Goal: Contribute content: Add original content to the website for others to see

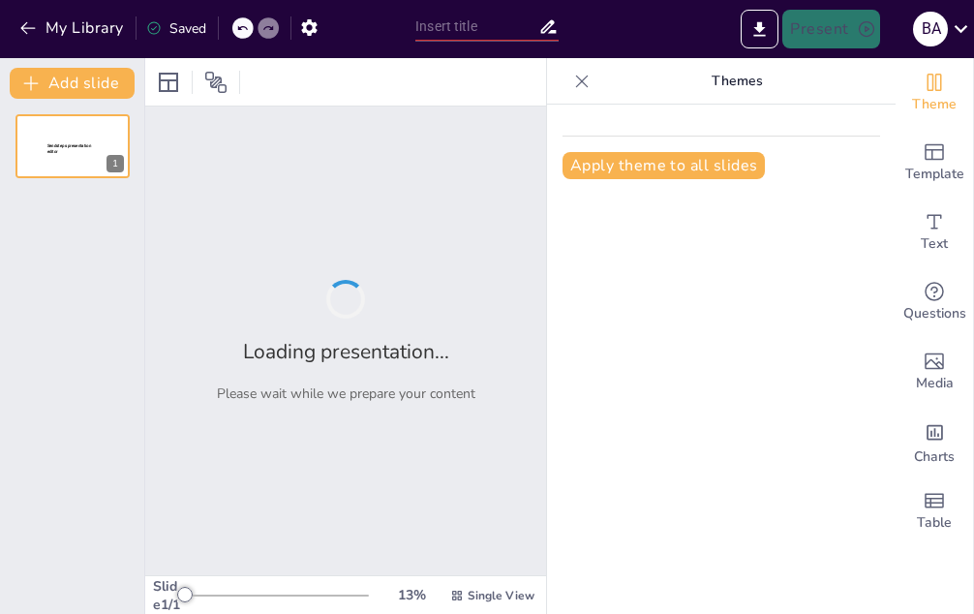
type input "Estructura y Función del Tejido Estriado en Animales Vertebrados: Un Enfoque Co…"
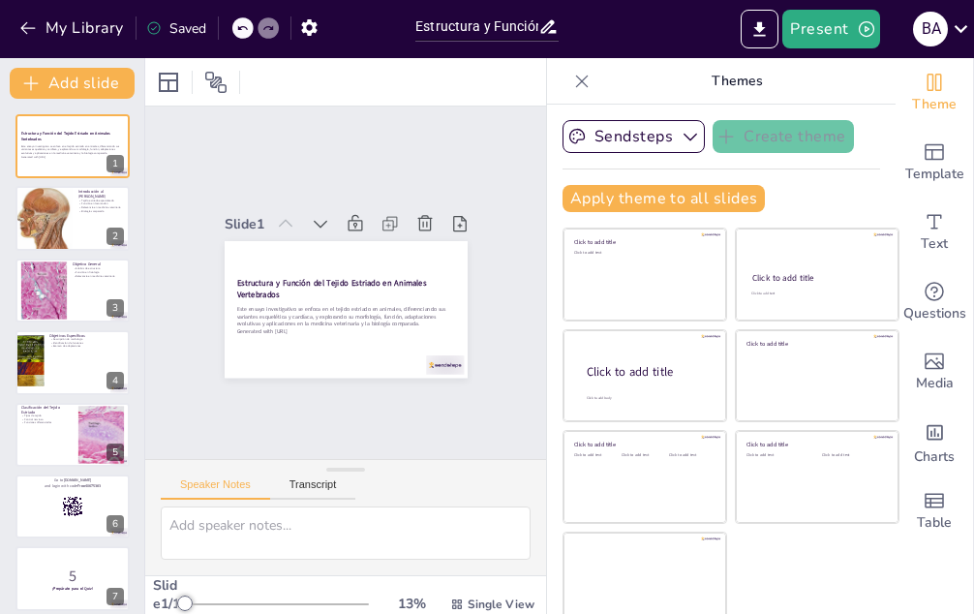
checkbox input "true"
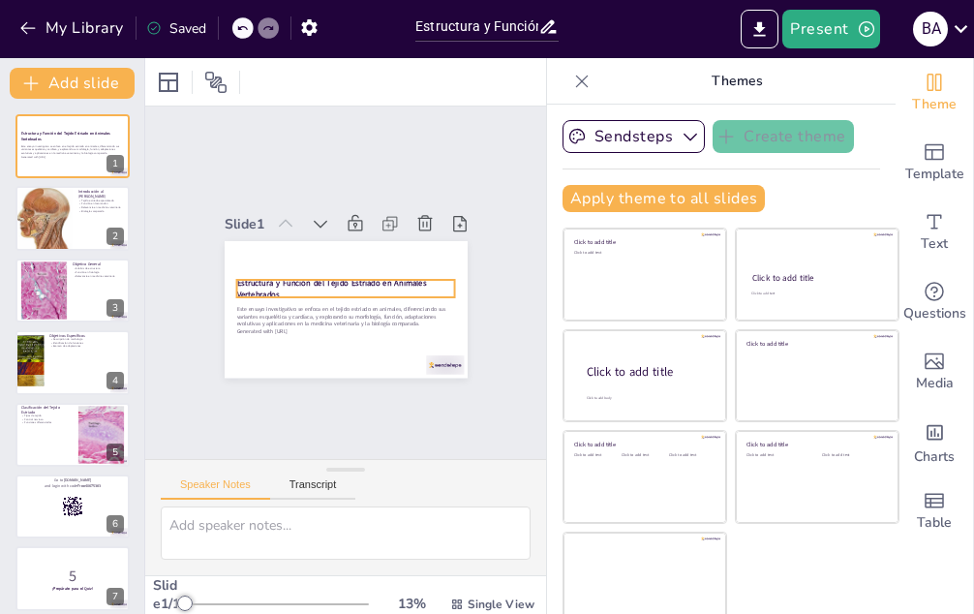
checkbox input "true"
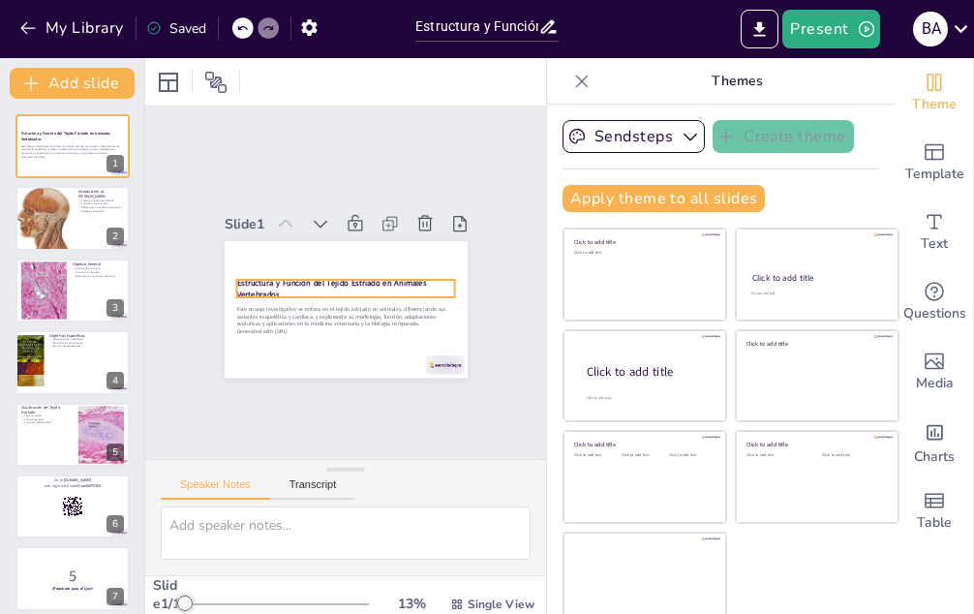
checkbox input "true"
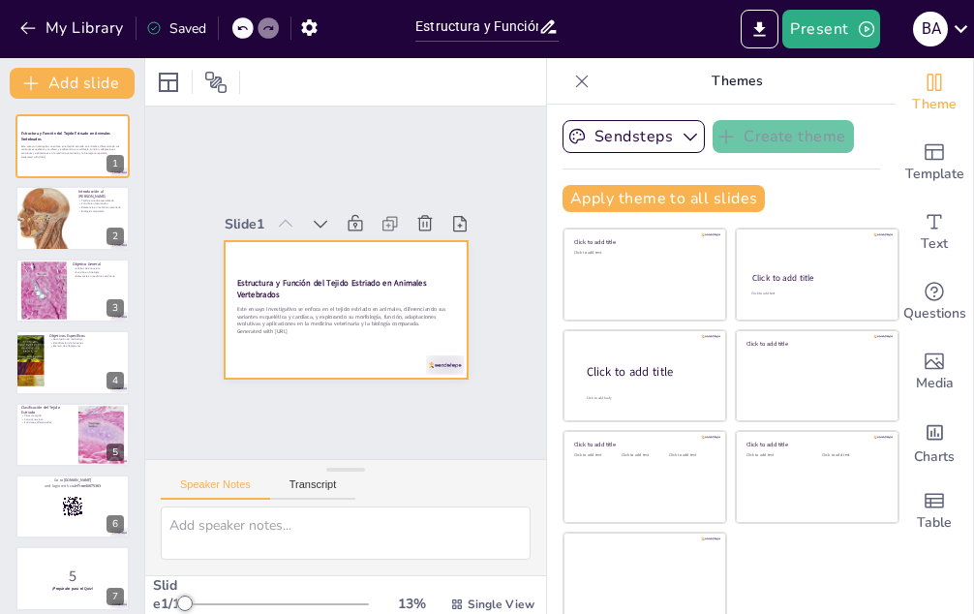
checkbox input "true"
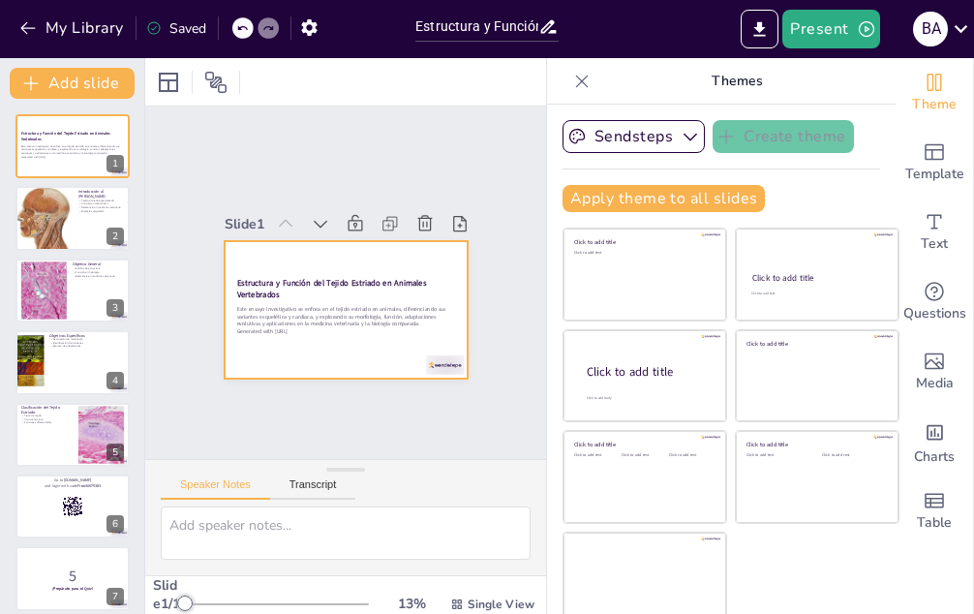
checkbox input "true"
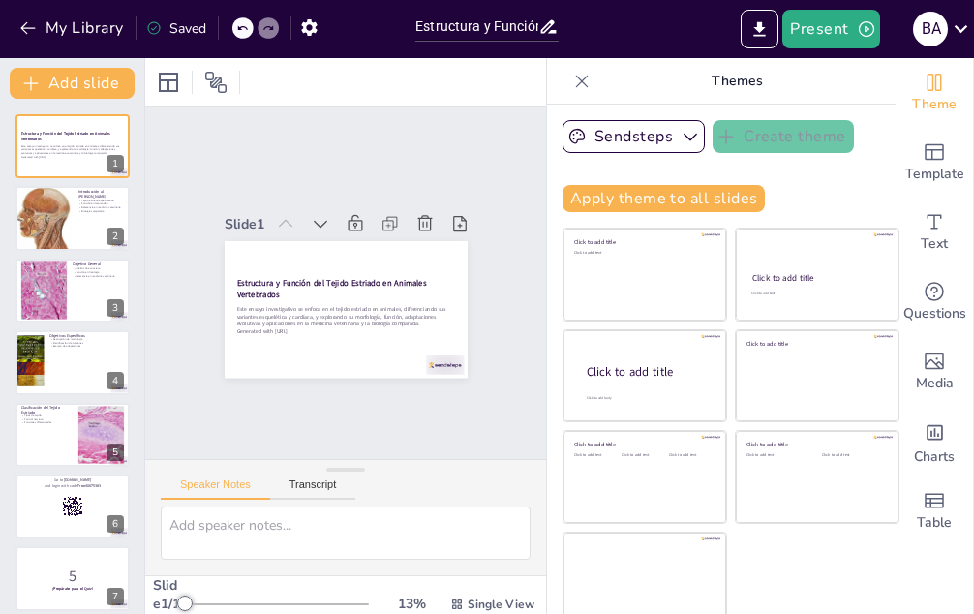
checkbox input "true"
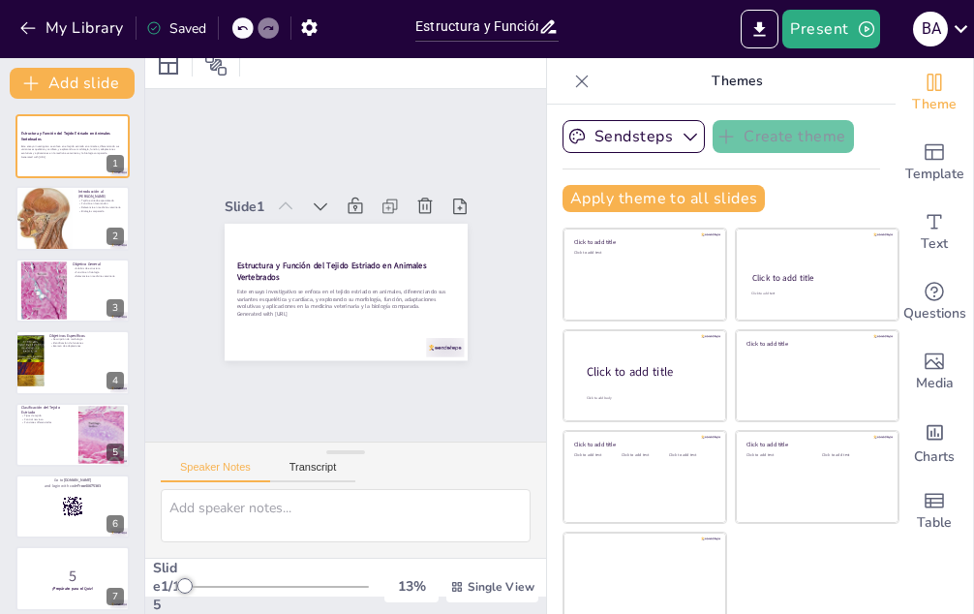
scroll to position [109, 0]
click at [761, 23] on icon "Export to PowerPoint" at bounding box center [760, 28] width 12 height 15
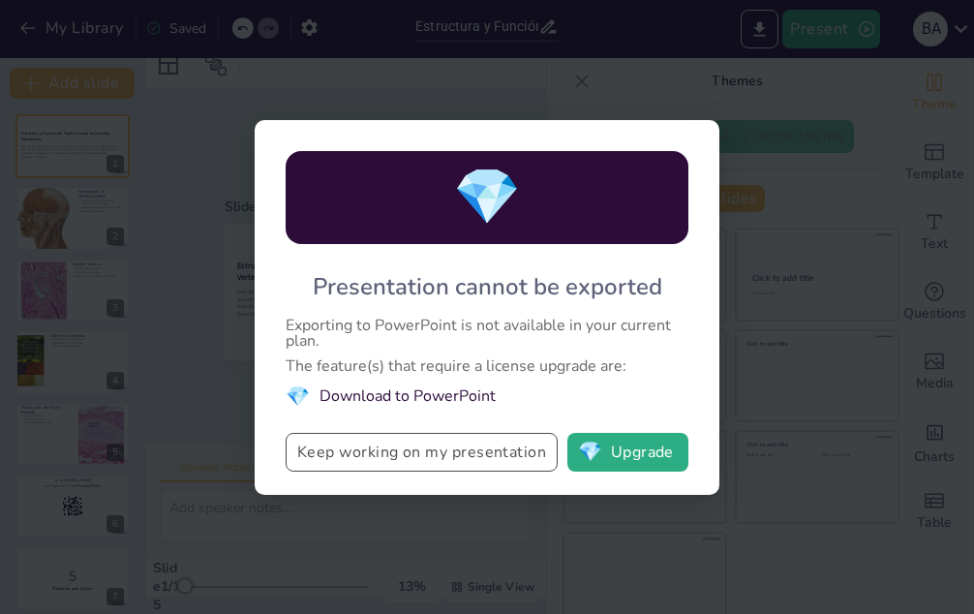
click at [470, 457] on button "Keep working on my presentation" at bounding box center [422, 452] width 272 height 39
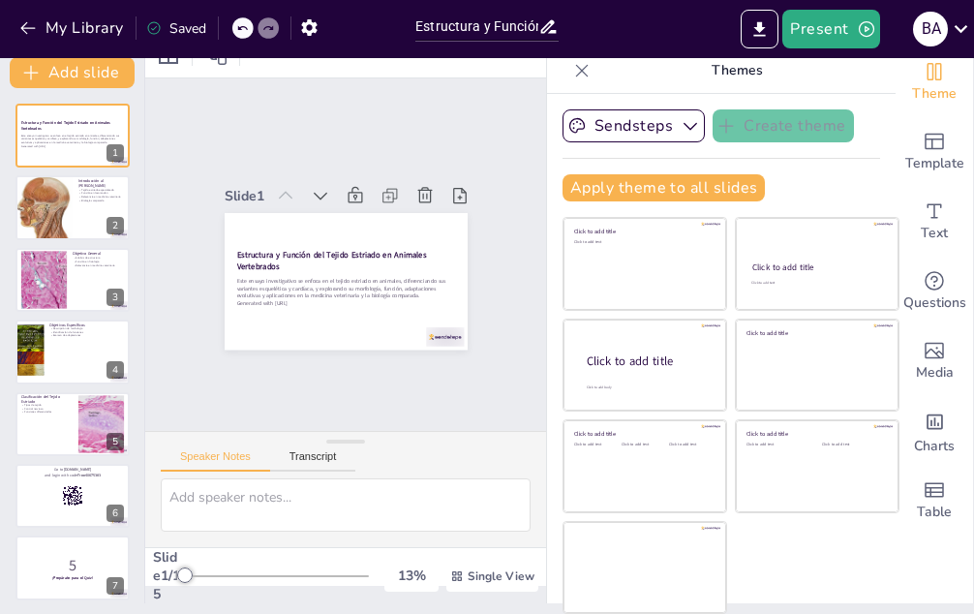
scroll to position [0, 0]
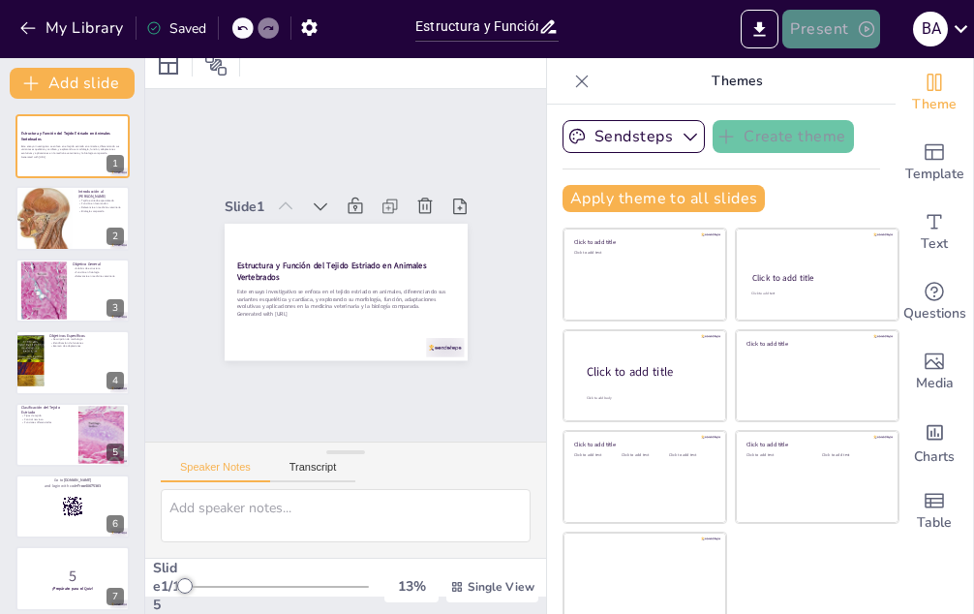
click at [864, 29] on icon "button" at bounding box center [865, 28] width 15 height 15
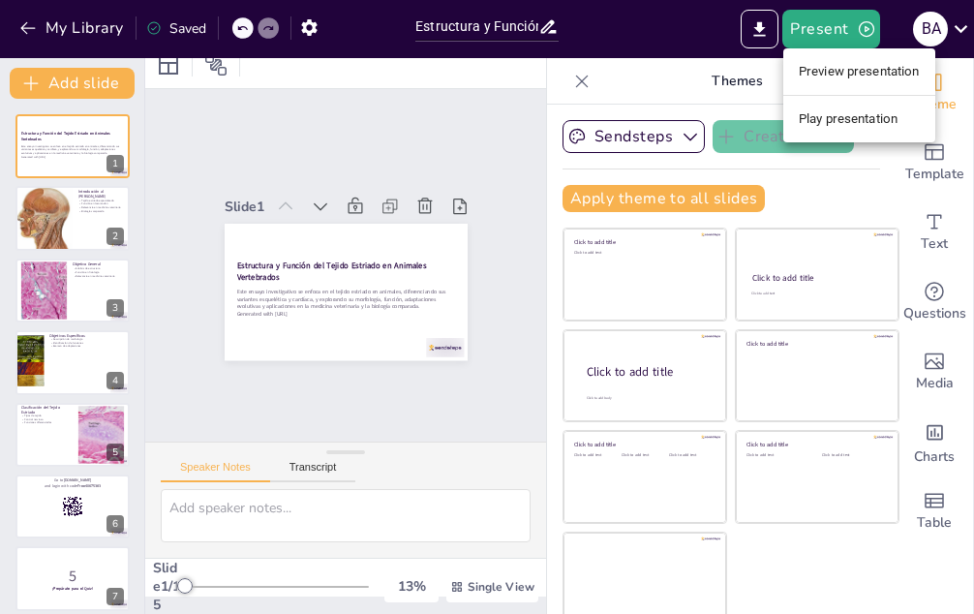
click at [861, 78] on li "Preview presentation" at bounding box center [859, 71] width 152 height 31
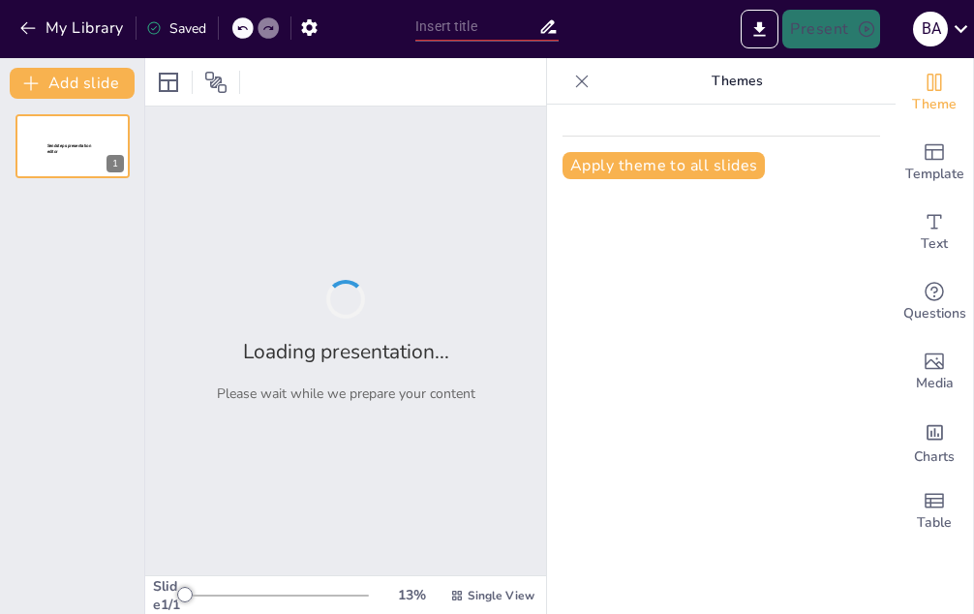
type input "Estructura y Función del Tejido Estriado en Animales Vertebrados: Un Enfoque Co…"
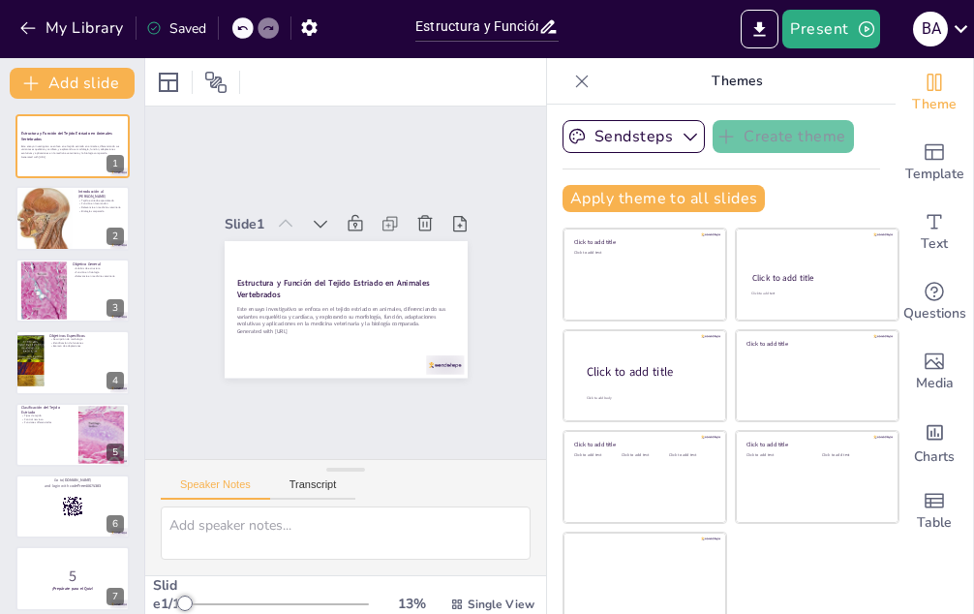
checkbox input "true"
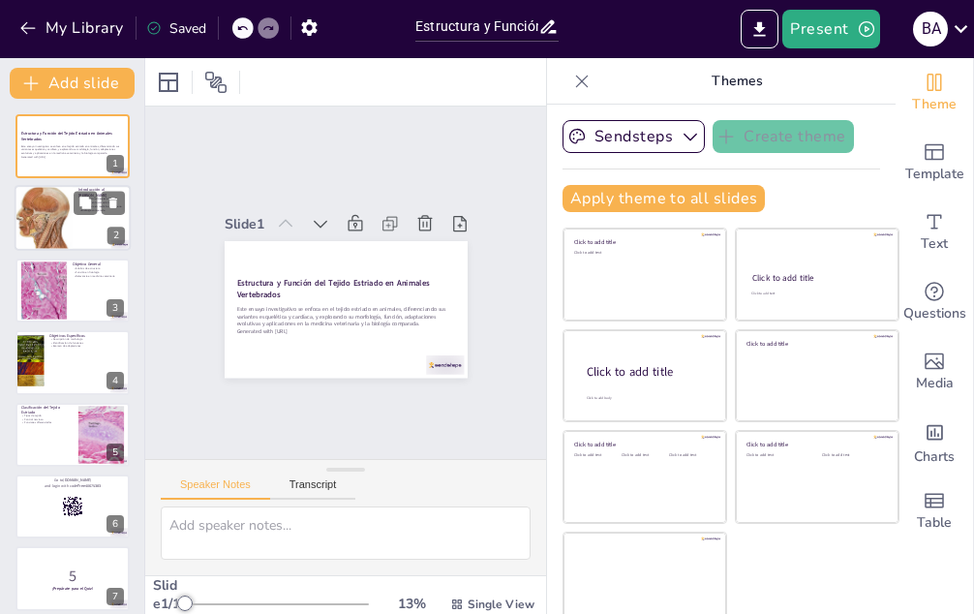
checkbox input "true"
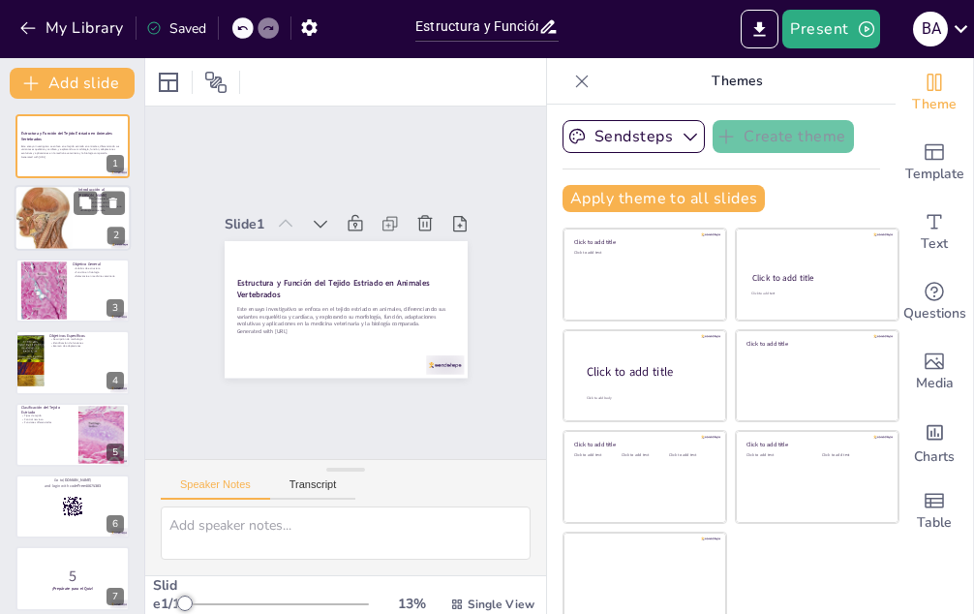
click at [76, 233] on div at bounding box center [73, 219] width 116 height 66
type textarea "Lo ipsumd sitametc adipi eli seddoeiusmod temporinc utlaboreetdol mag aliquae a…"
checkbox input "true"
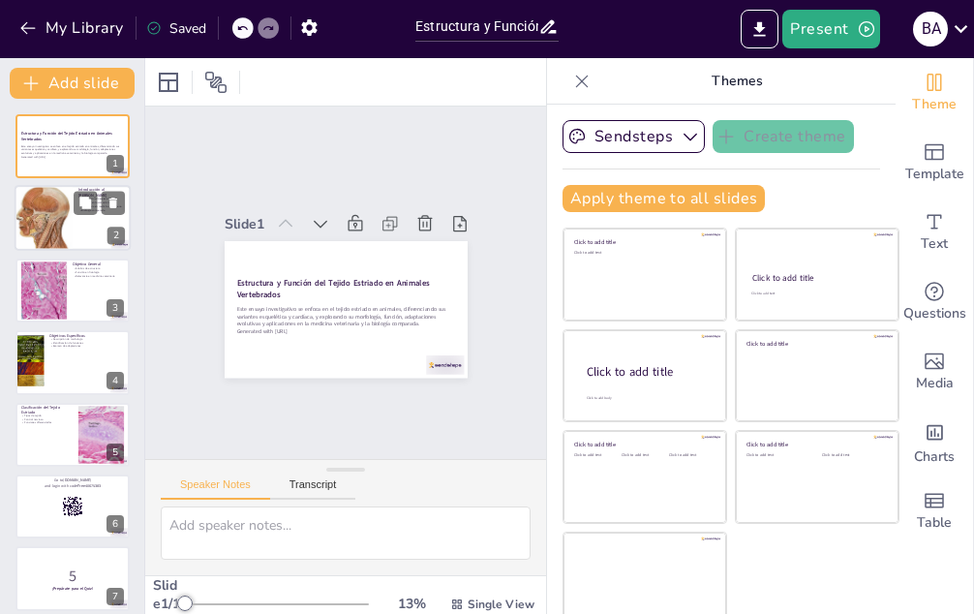
checkbox input "true"
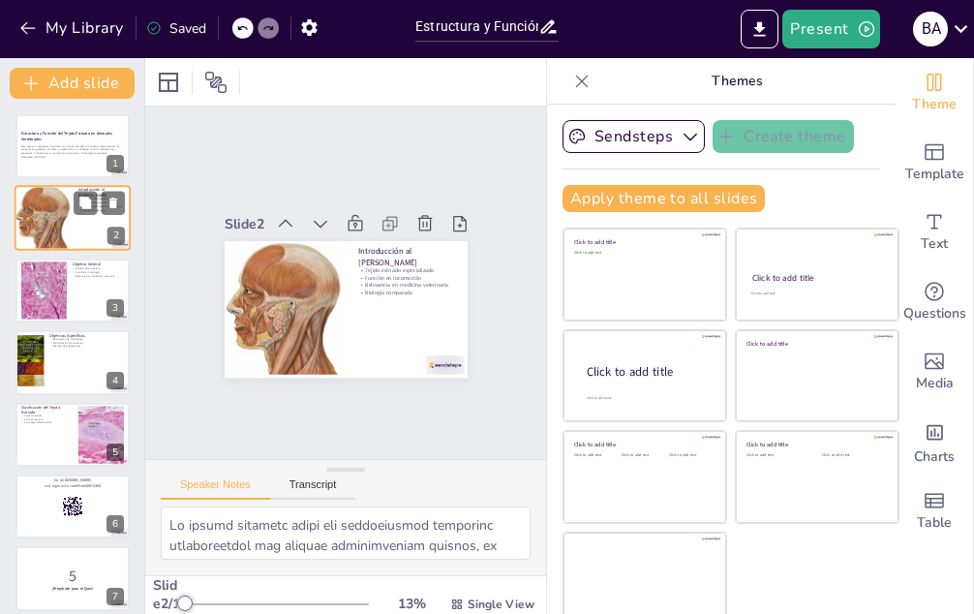
checkbox input "true"
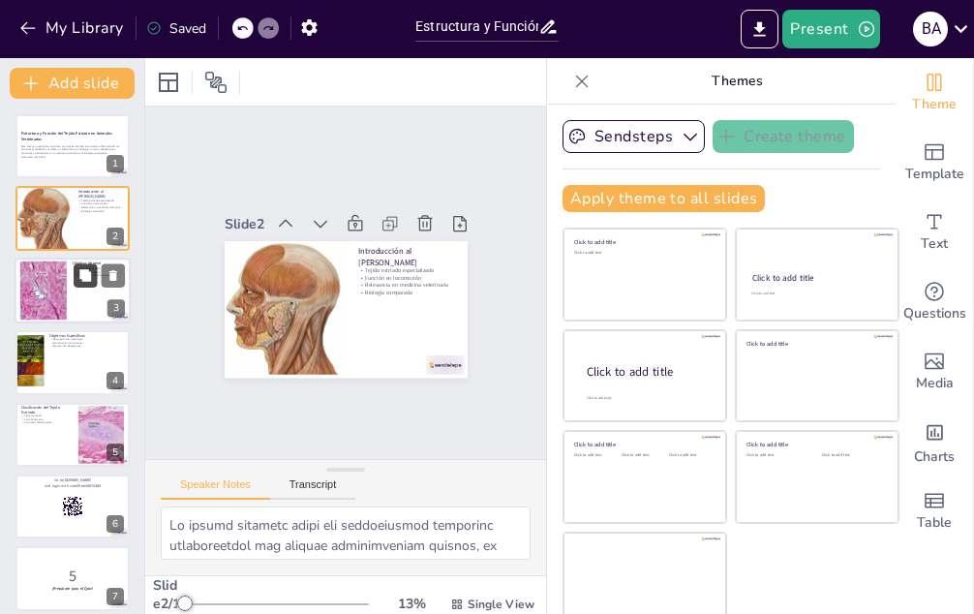
checkbox input "true"
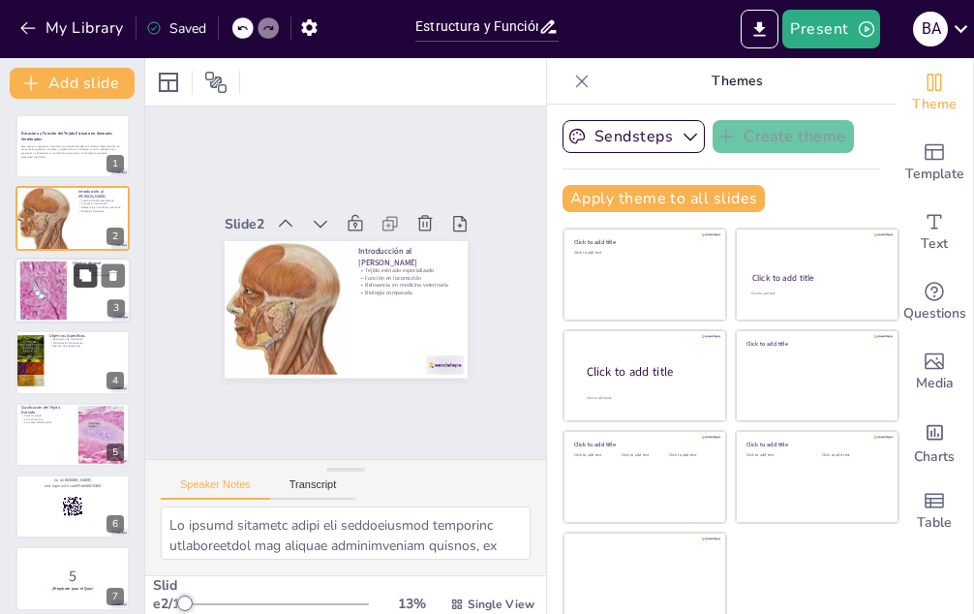
checkbox input "true"
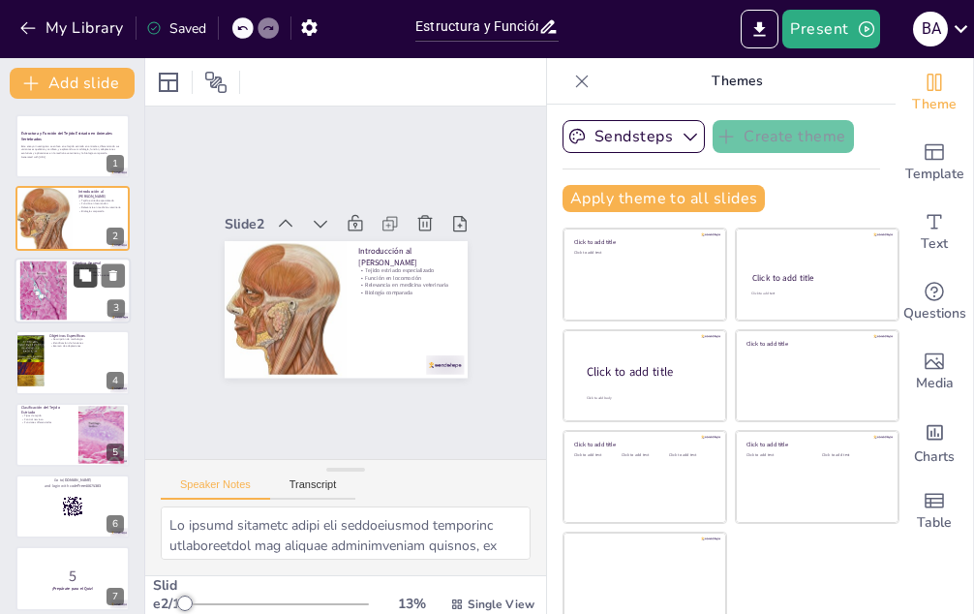
checkbox input "true"
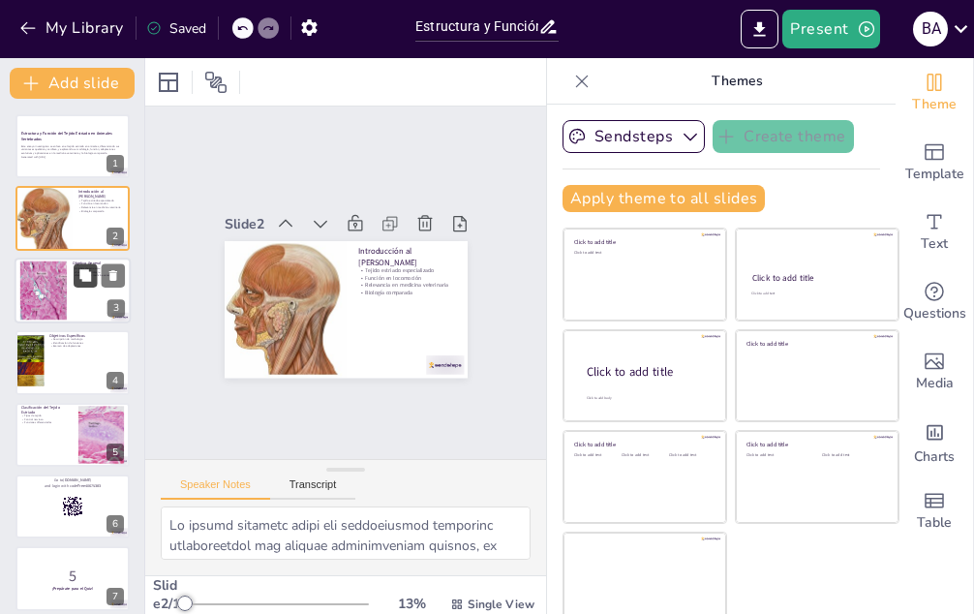
click at [86, 284] on button at bounding box center [85, 274] width 23 height 23
type textarea "El análisis de la estructura del tejido estriado es fundamental para entender c…"
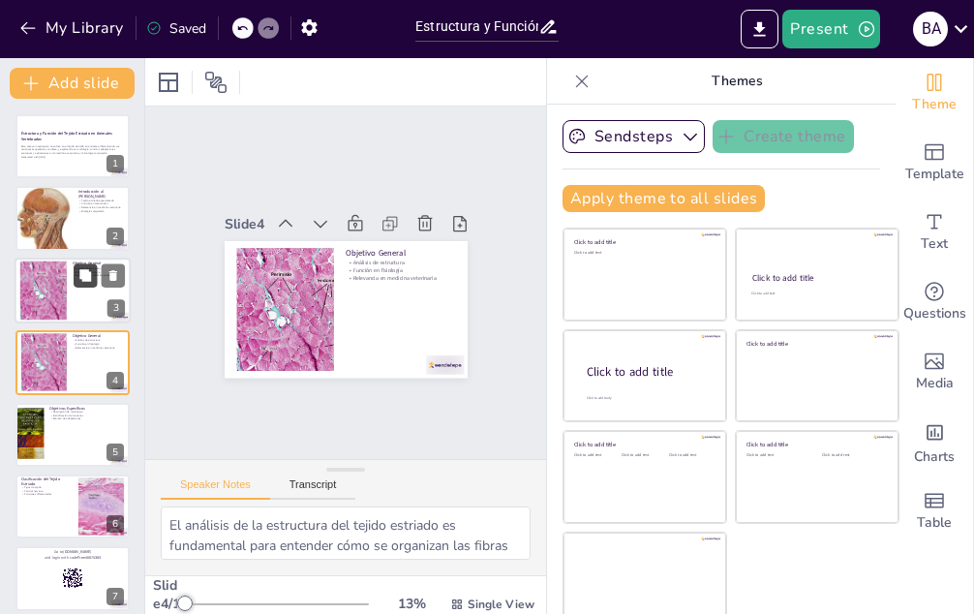
scroll to position [6, 0]
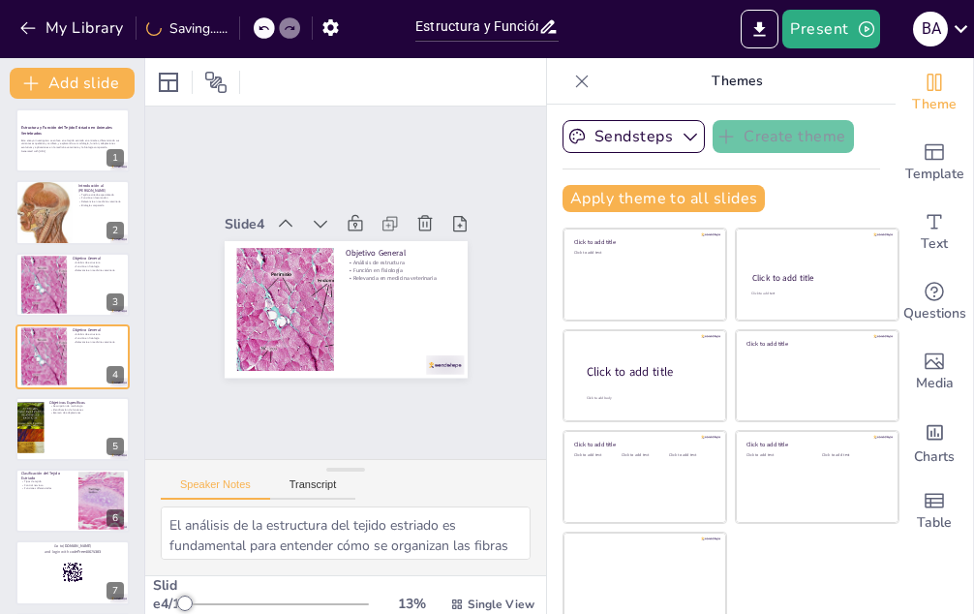
checkbox input "true"
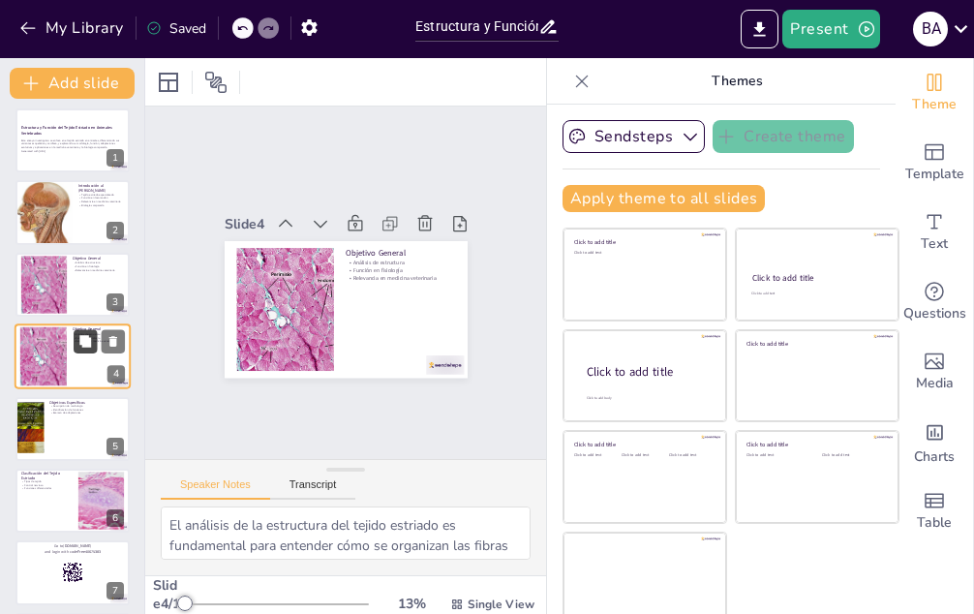
checkbox input "true"
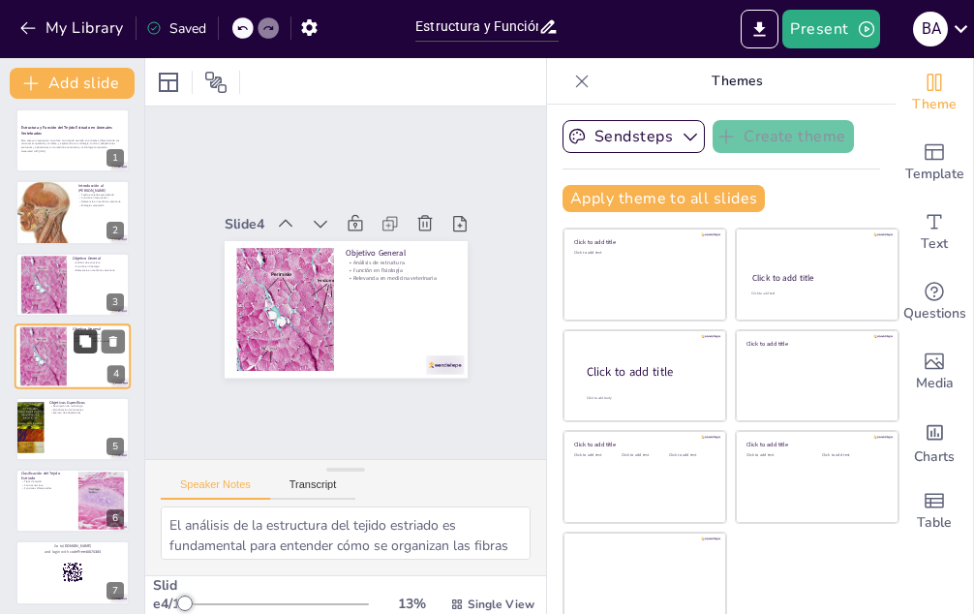
checkbox input "true"
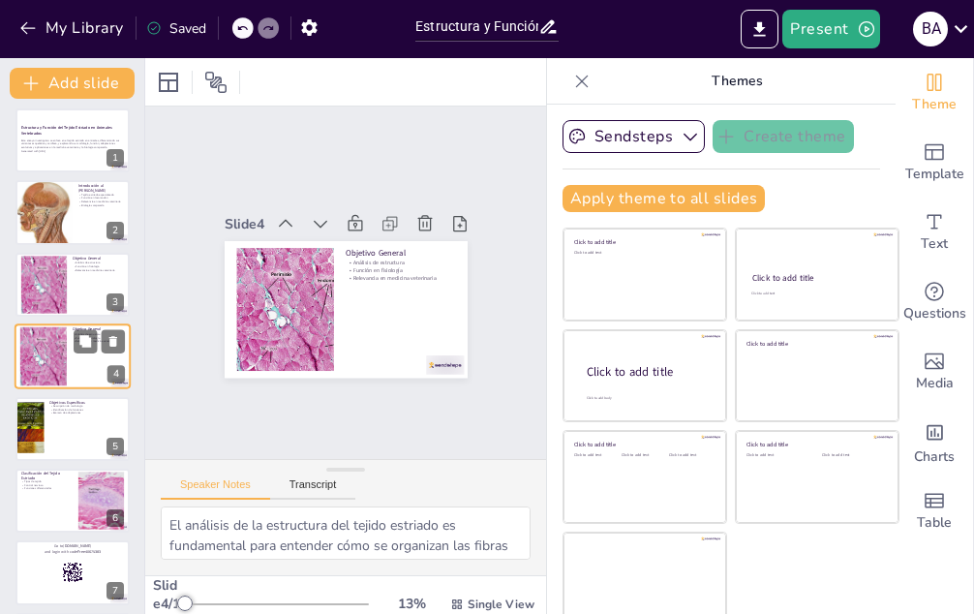
checkbox input "true"
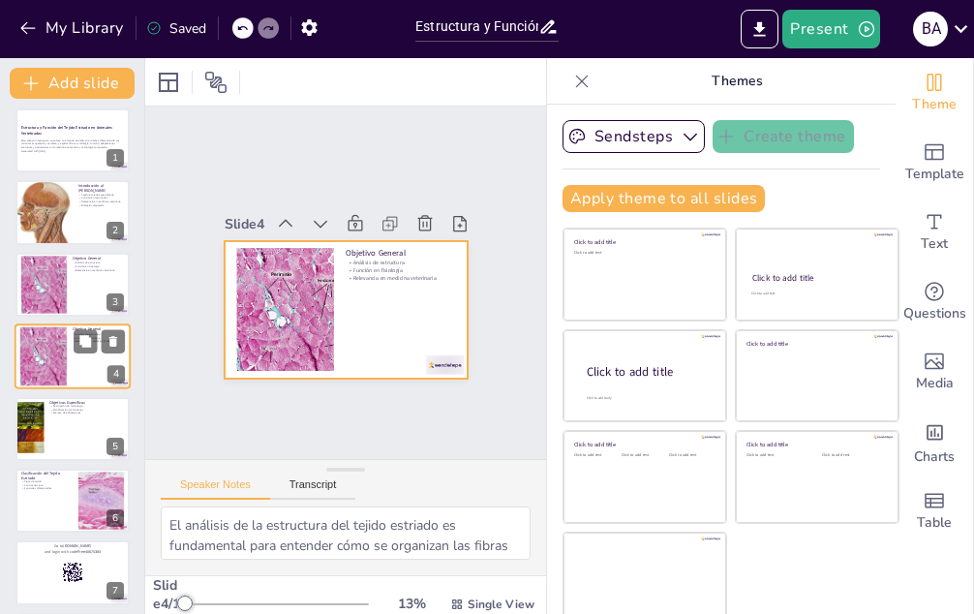
click at [78, 368] on div at bounding box center [73, 356] width 116 height 66
checkbox input "true"
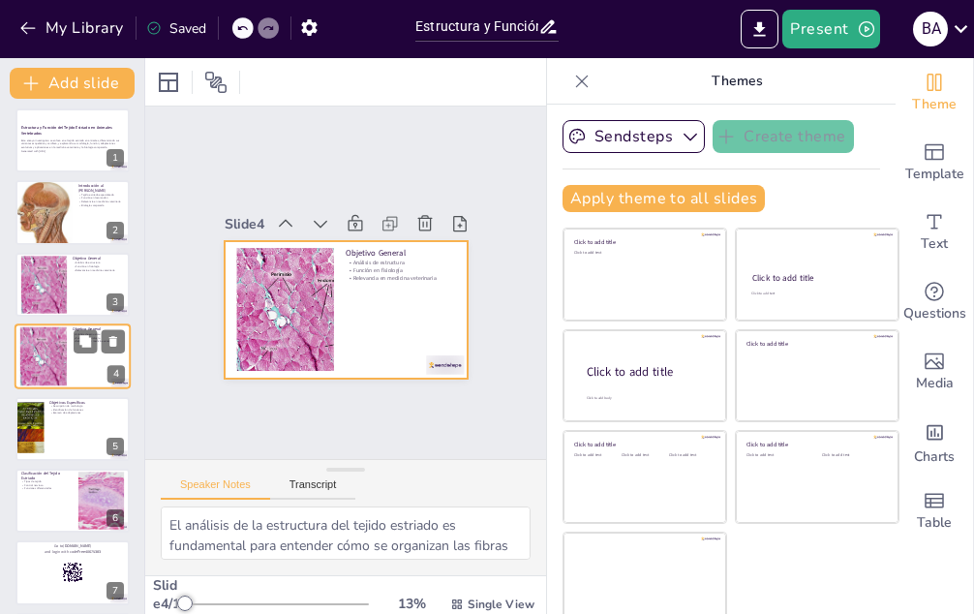
checkbox input "true"
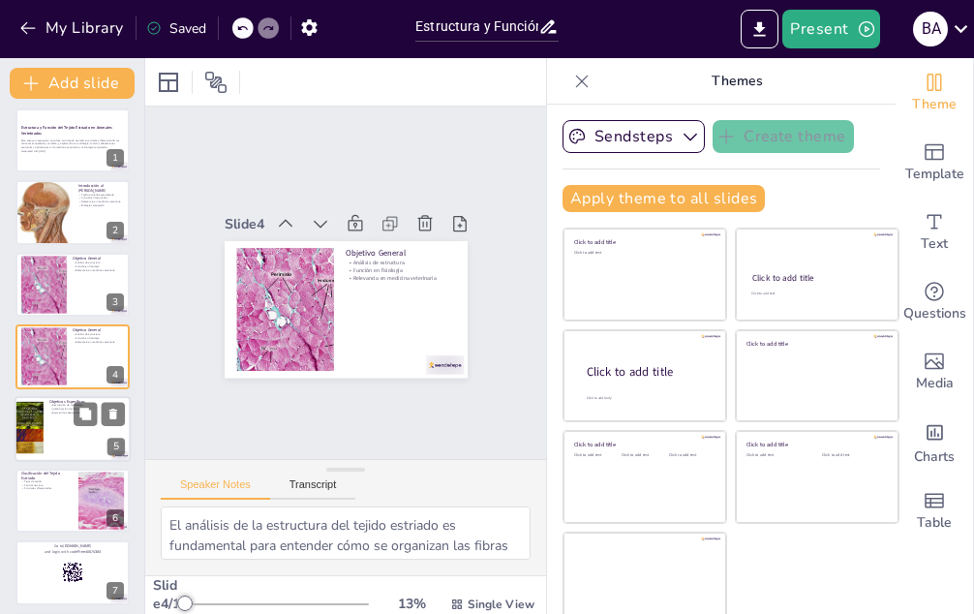
checkbox input "true"
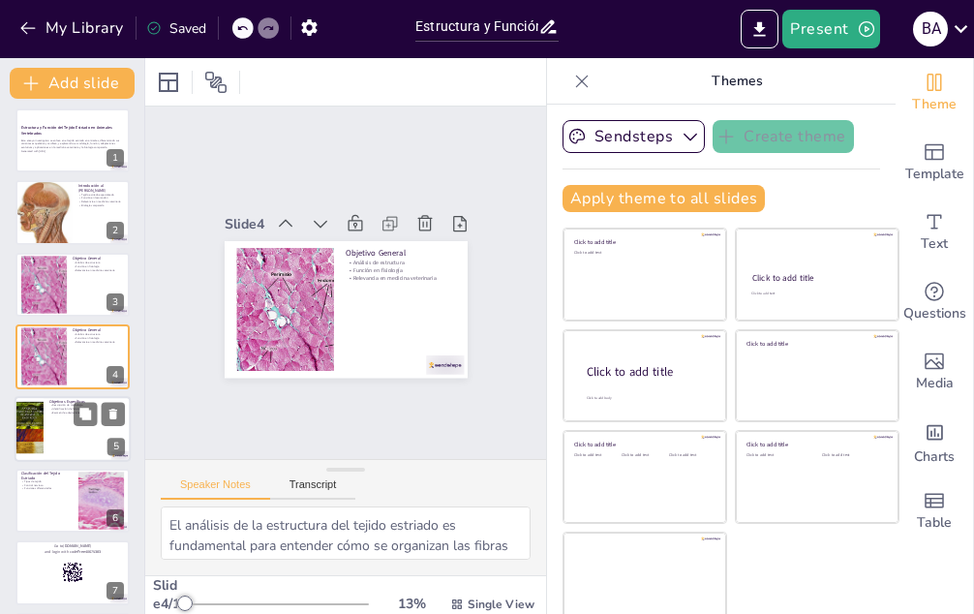
checkbox input "true"
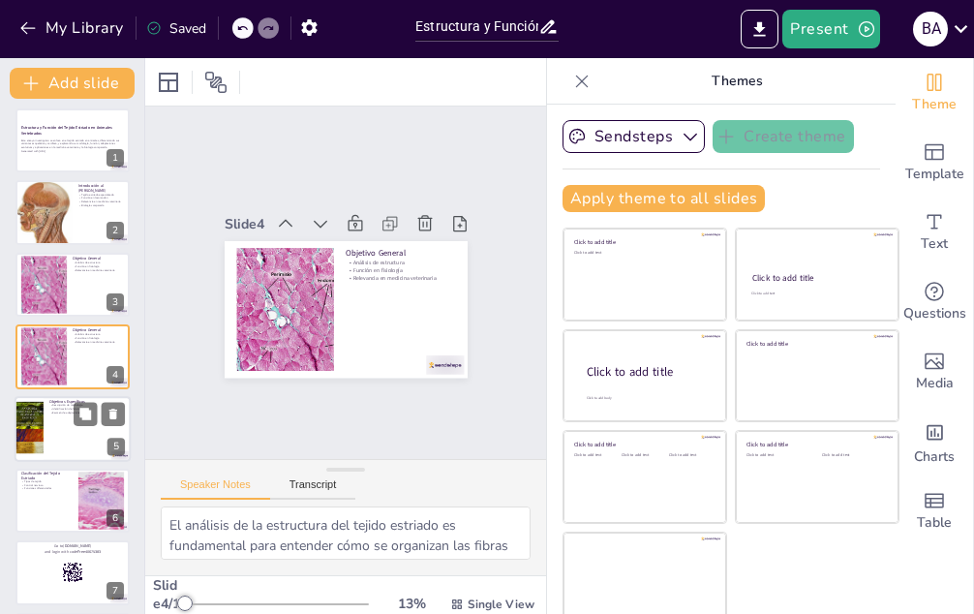
click at [68, 427] on div at bounding box center [73, 429] width 116 height 66
type textarea "Describir la morfología histológica del tejido estriado es esencial para compre…"
checkbox input "true"
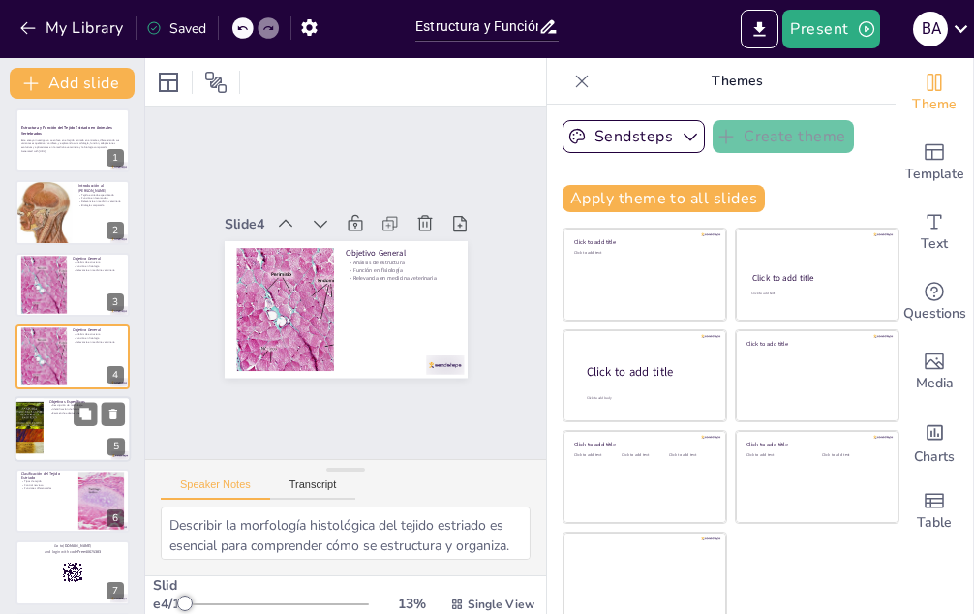
checkbox input "true"
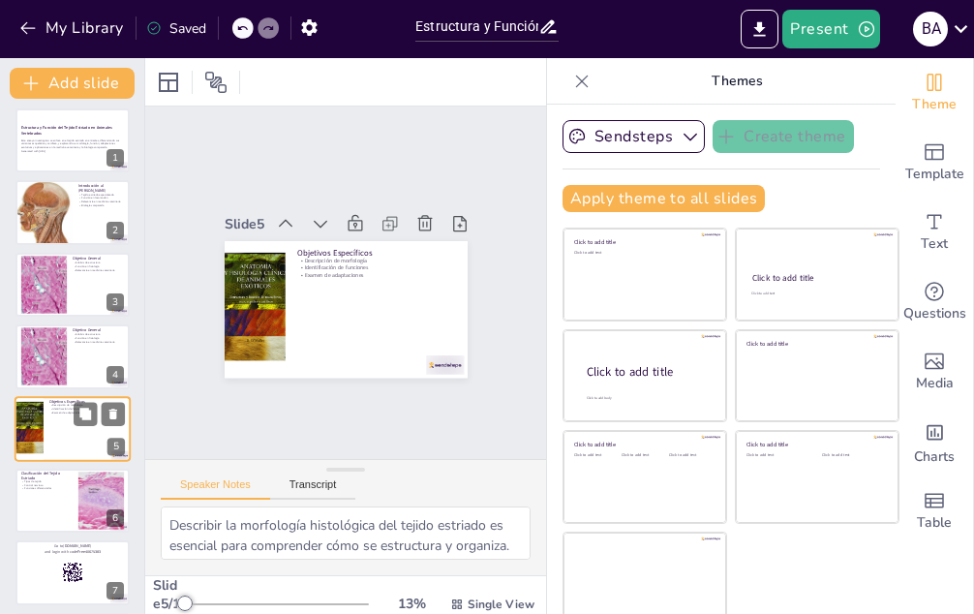
scroll to position [77, 0]
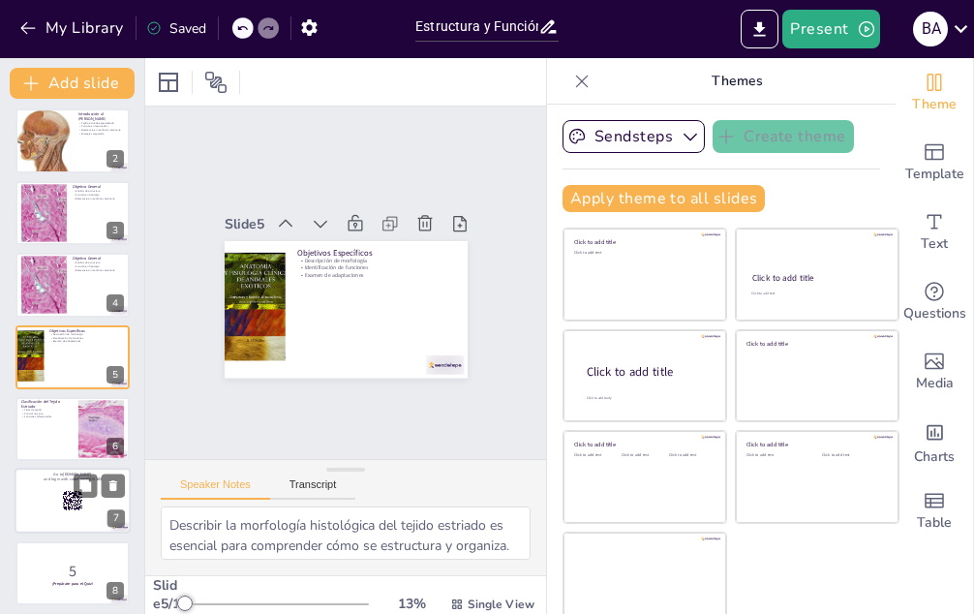
checkbox input "true"
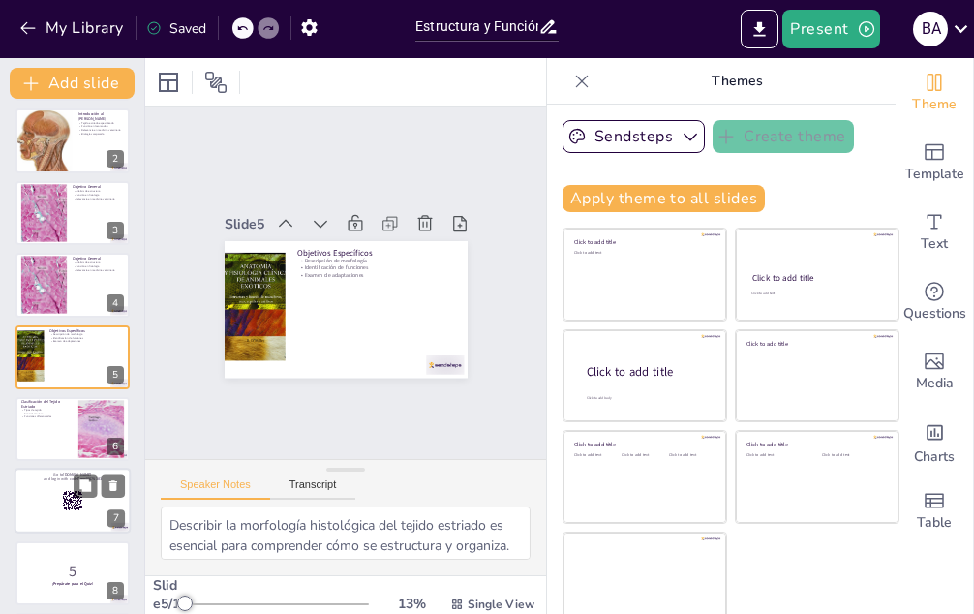
checkbox input "true"
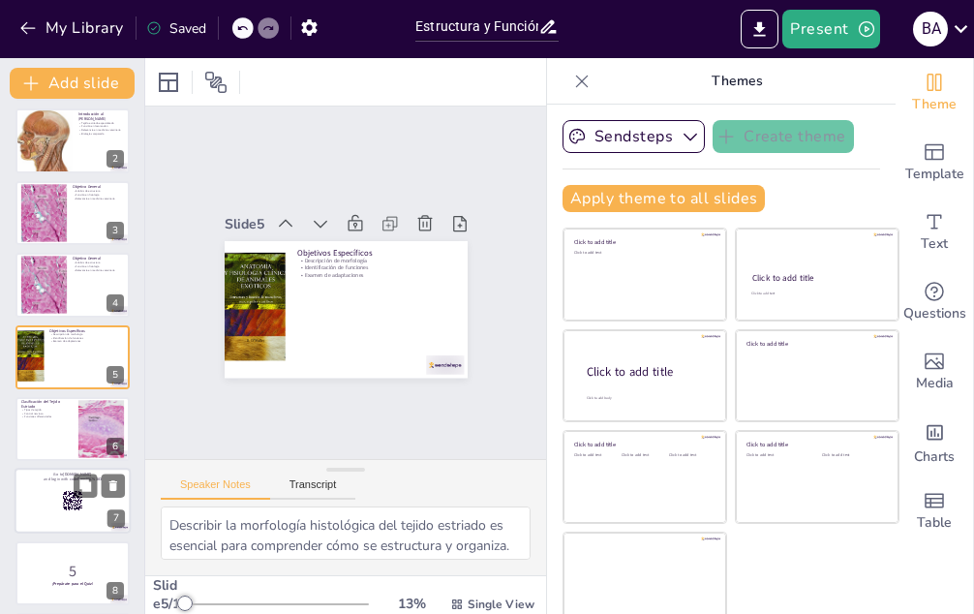
checkbox input "true"
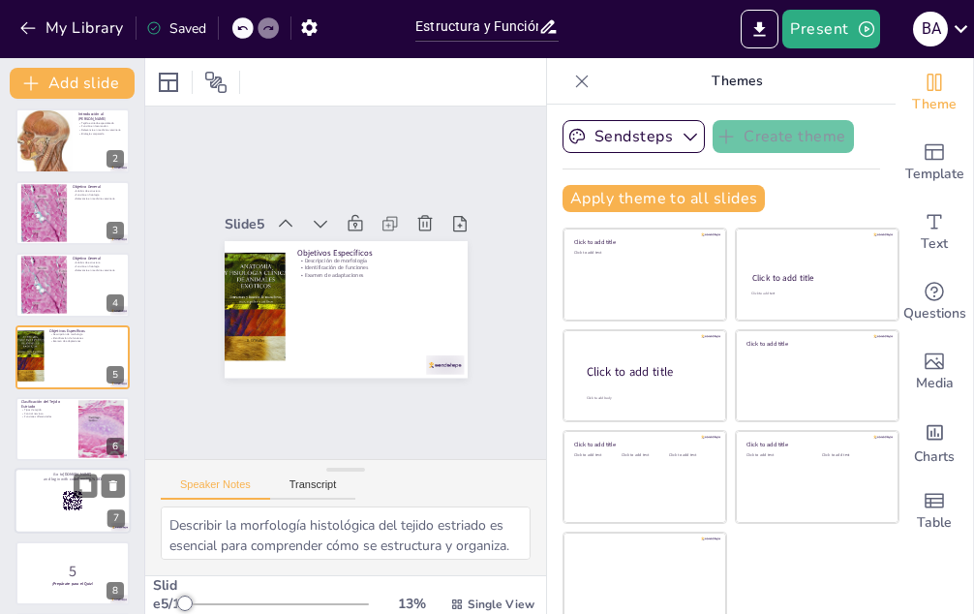
checkbox input "true"
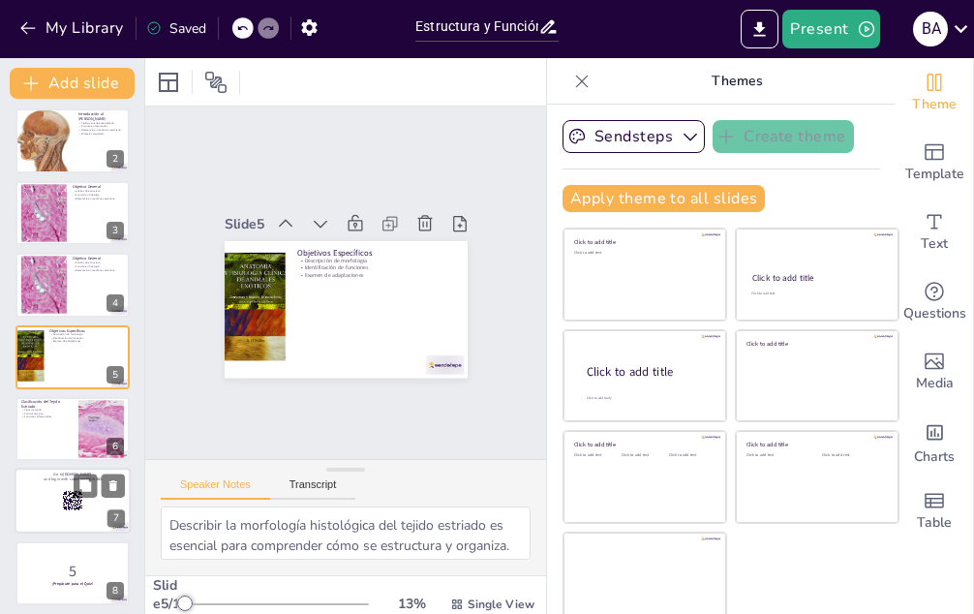
click at [47, 488] on div at bounding box center [73, 501] width 116 height 66
checkbox input "true"
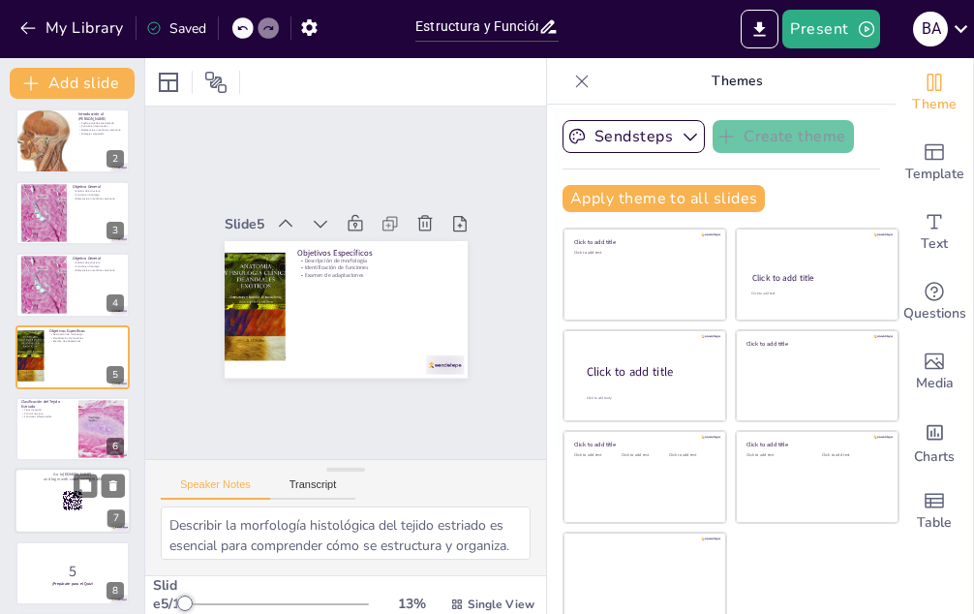
checkbox input "true"
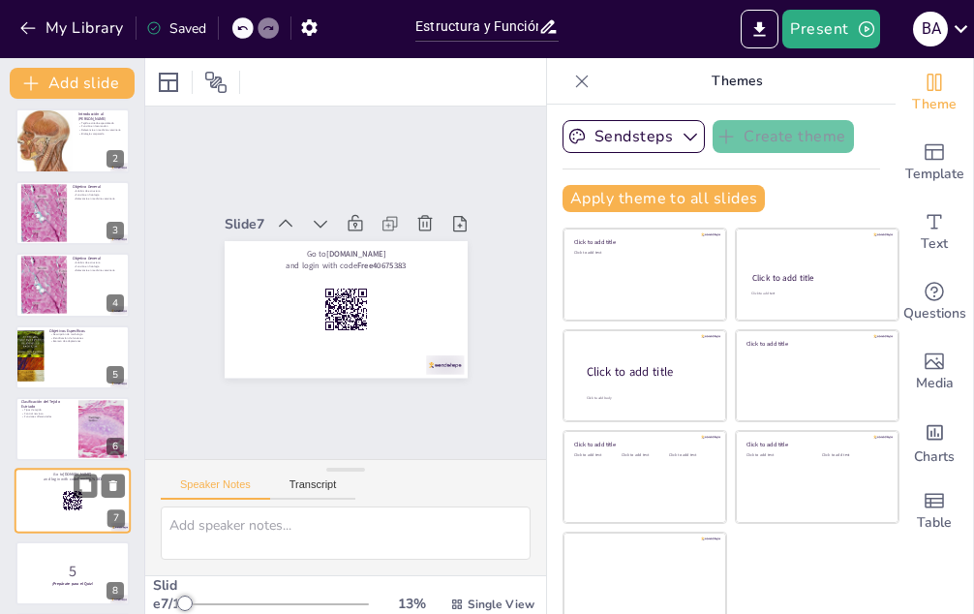
scroll to position [222, 0]
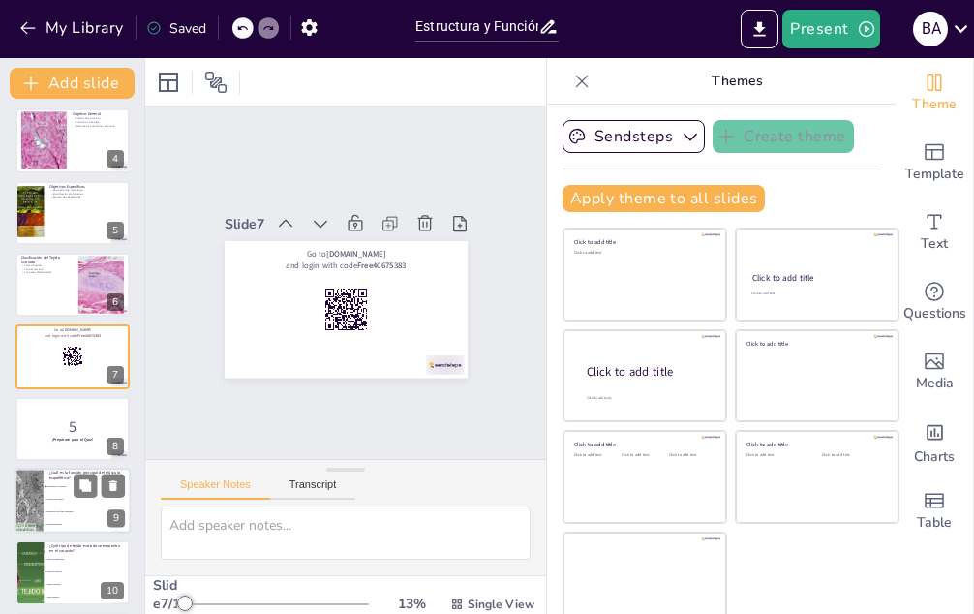
checkbox input "true"
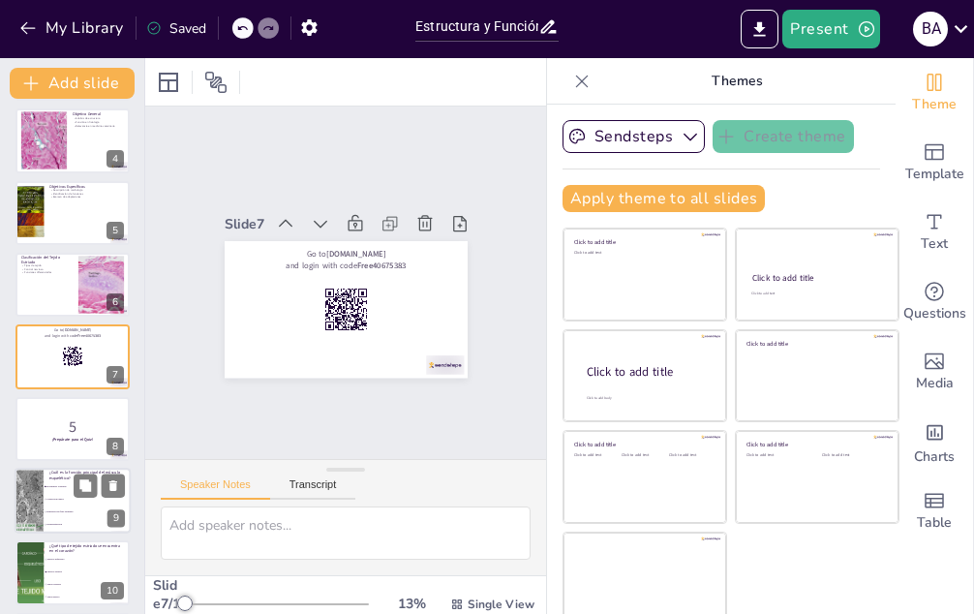
checkbox input "true"
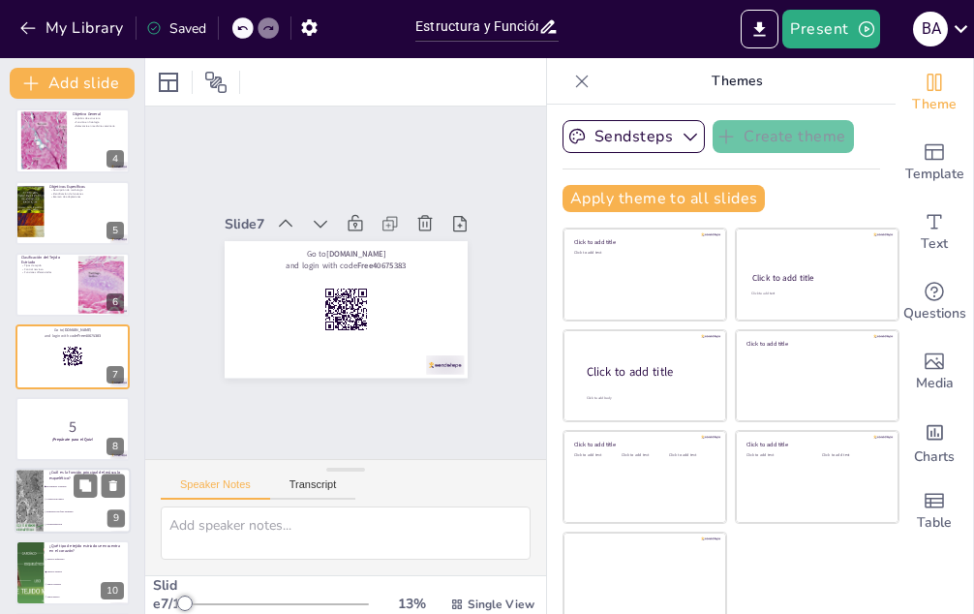
checkbox input "true"
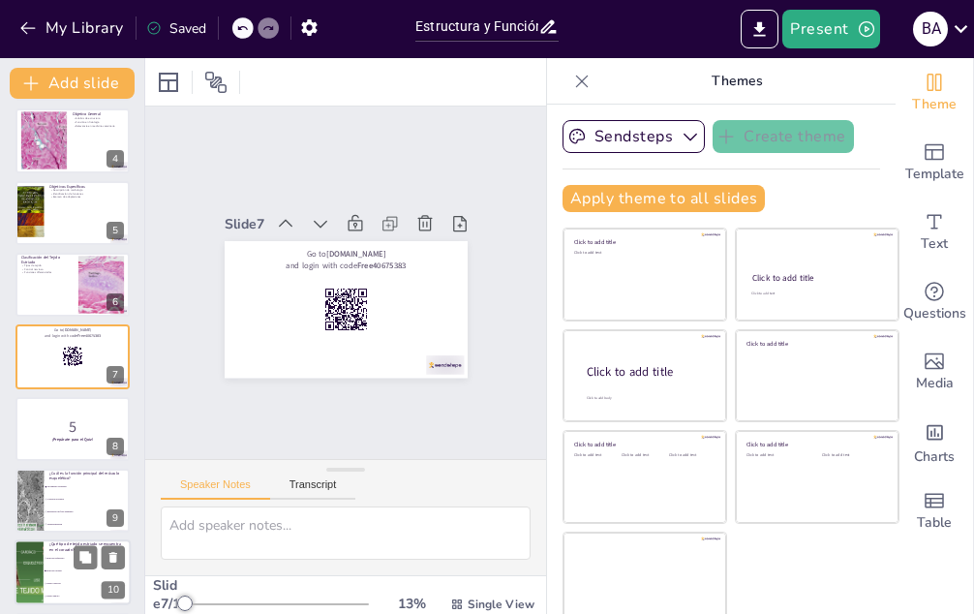
checkbox input "true"
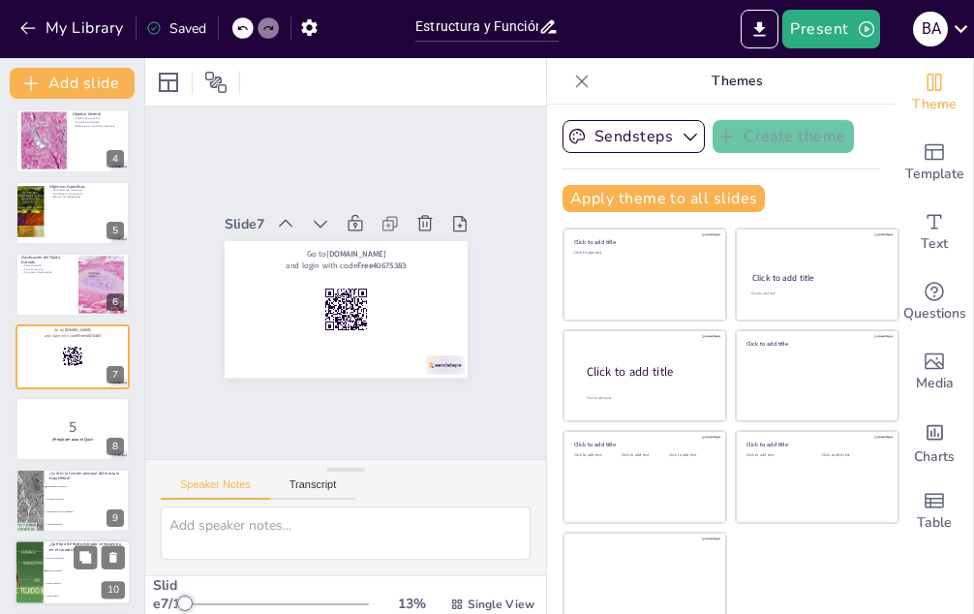
checkbox input "true"
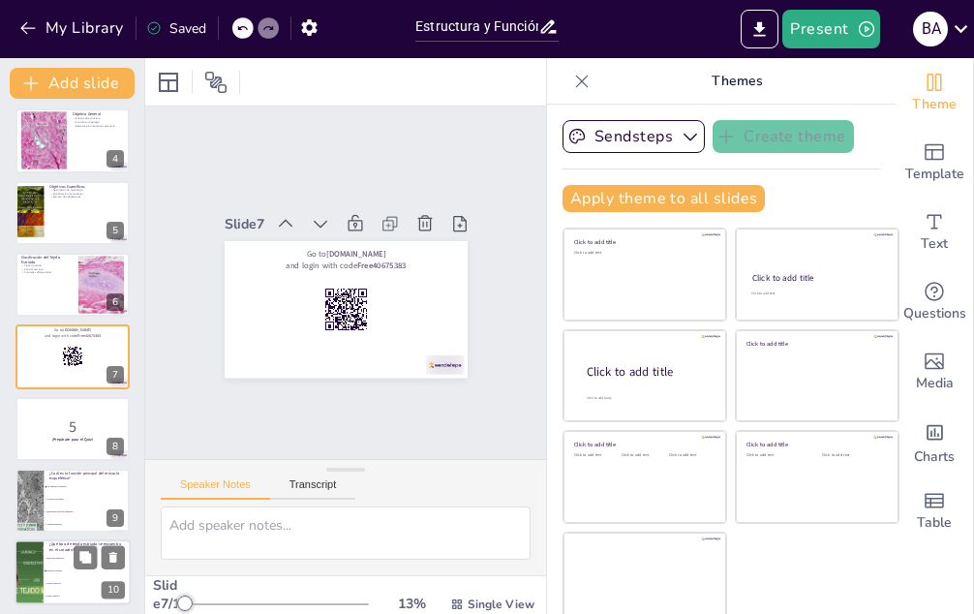
checkbox input "true"
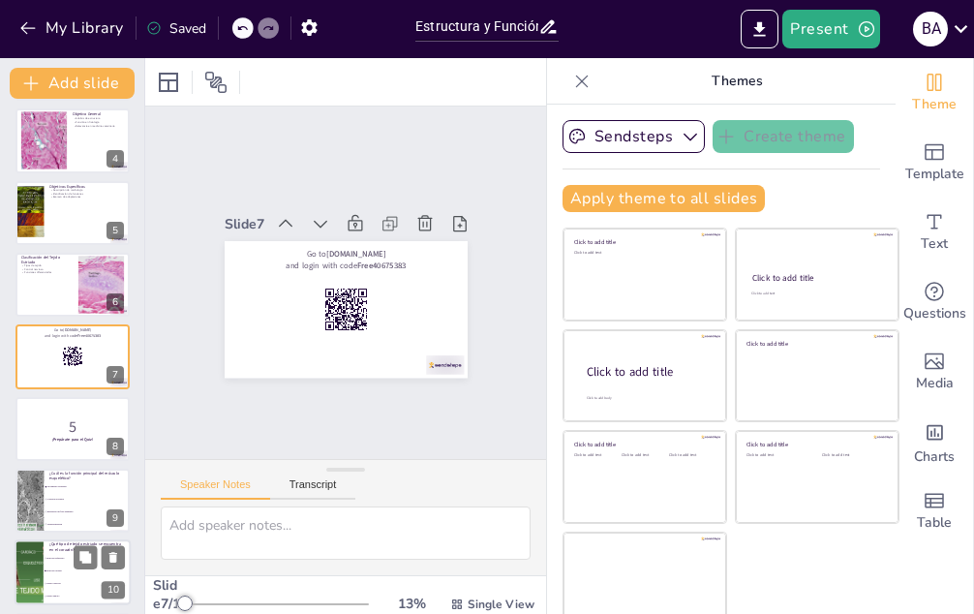
checkbox input "true"
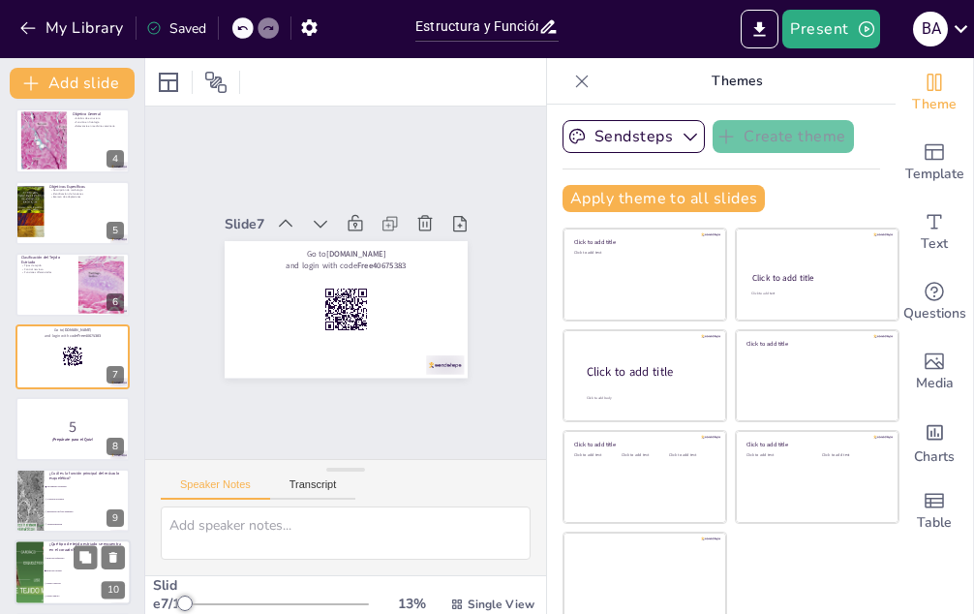
checkbox input "true"
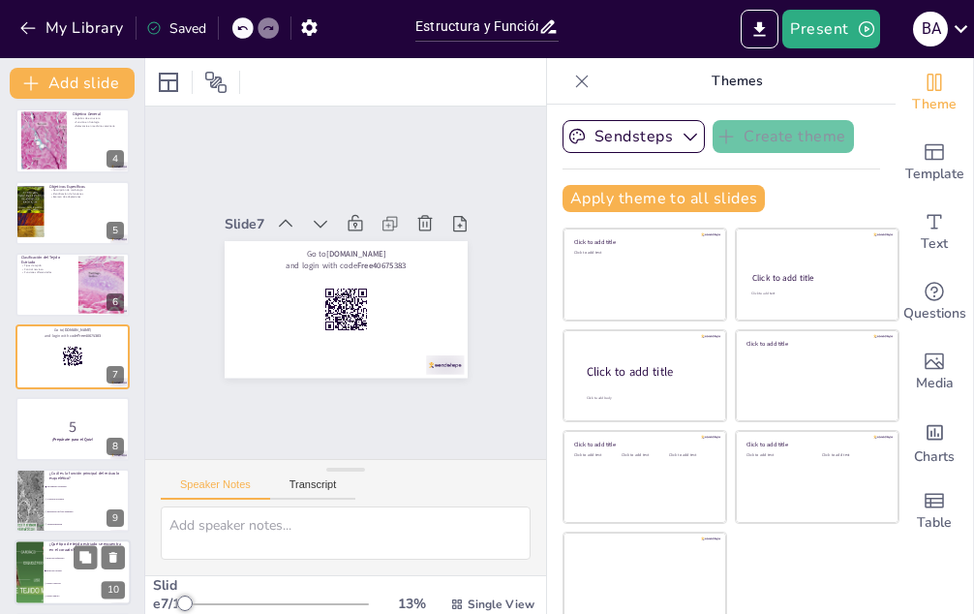
checkbox input "true"
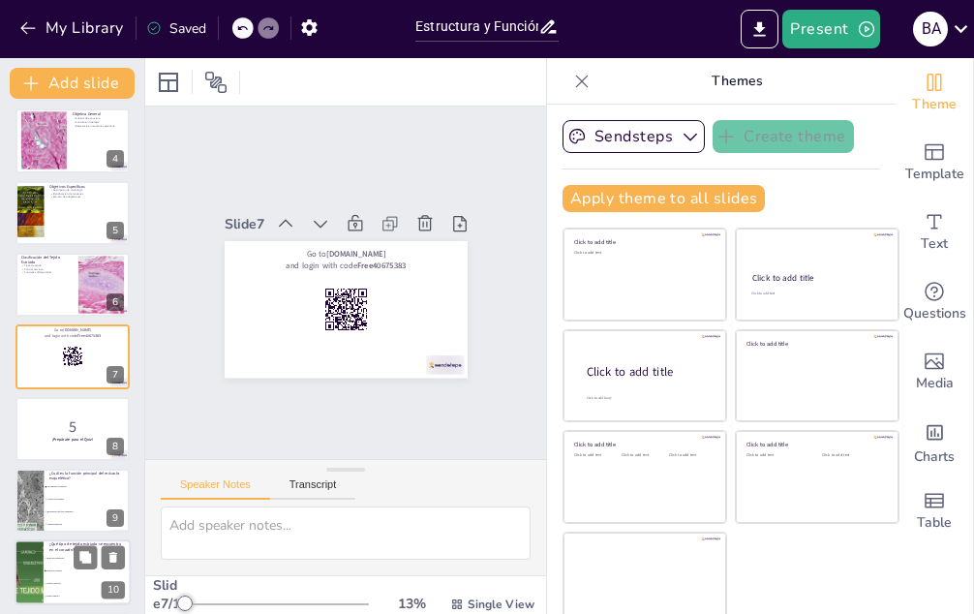
checkbox input "true"
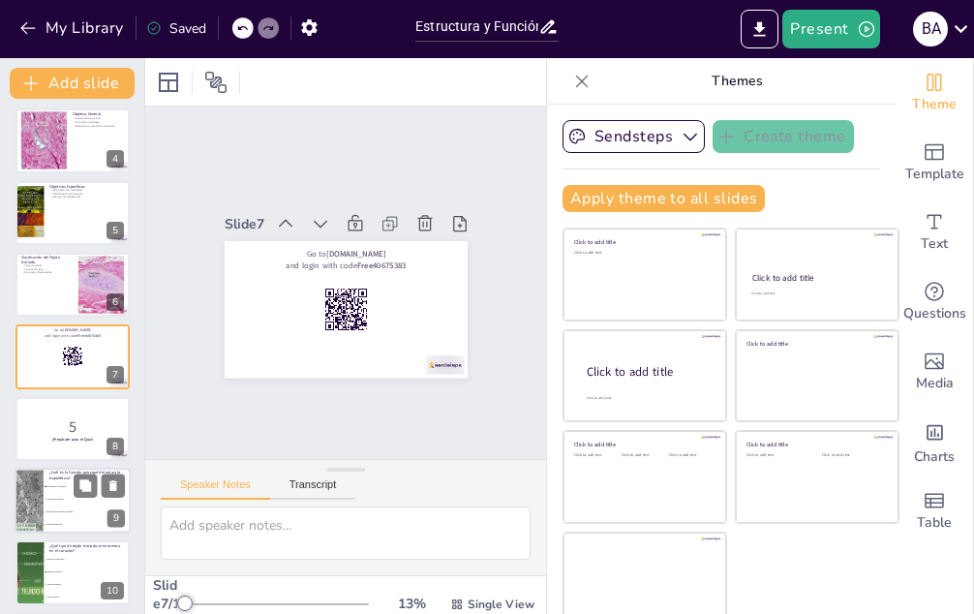
checkbox input "true"
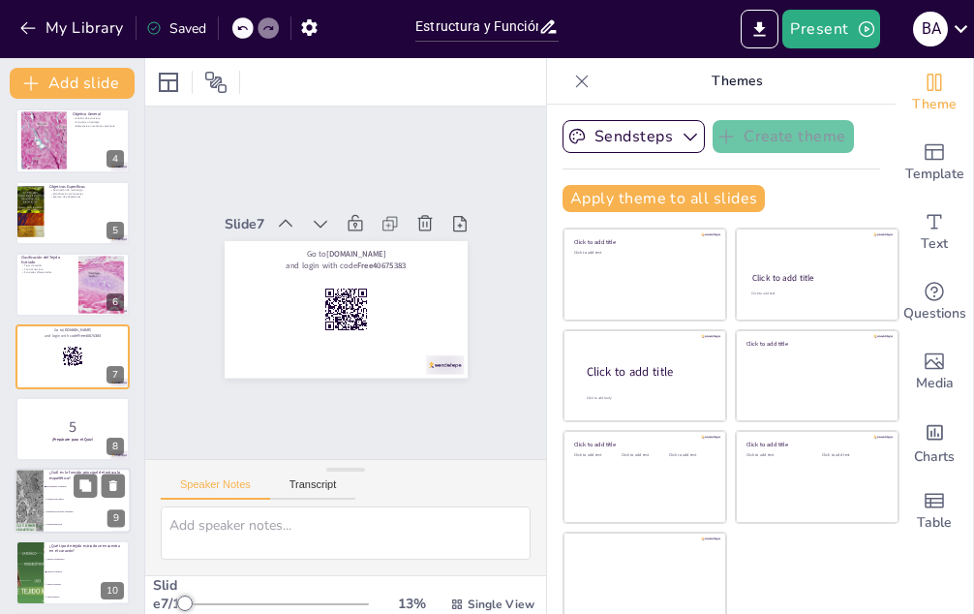
checkbox input "true"
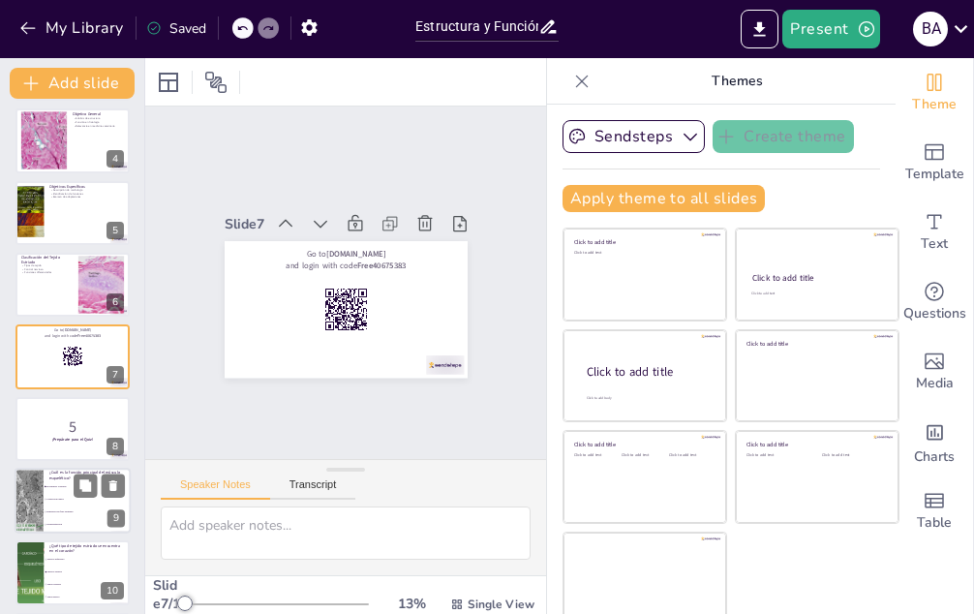
checkbox input "true"
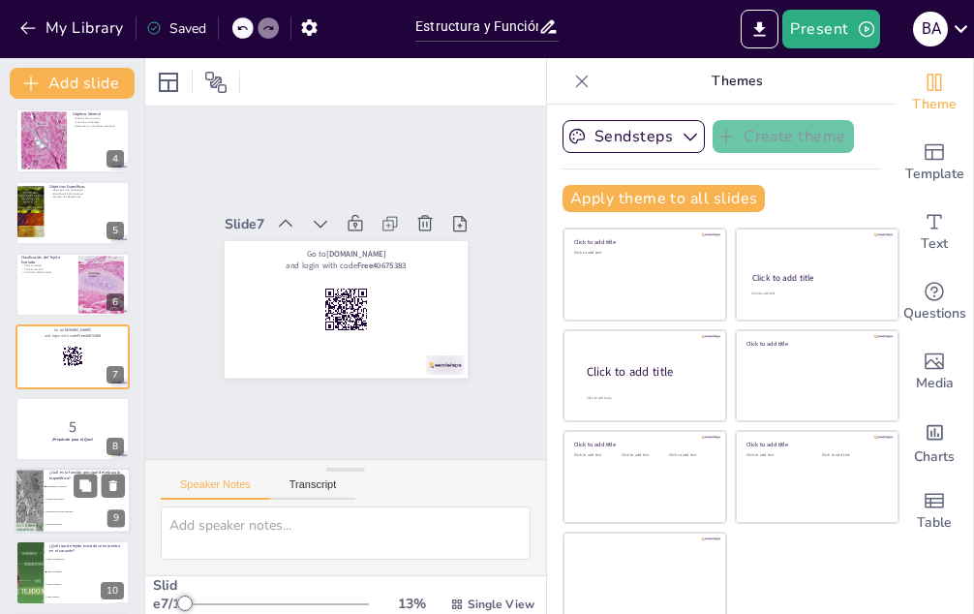
checkbox input "true"
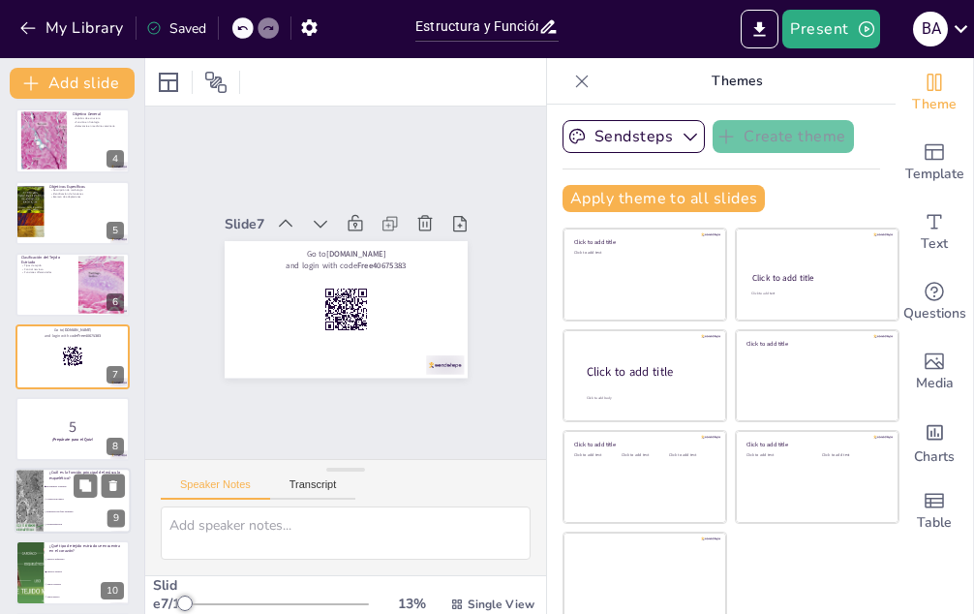
checkbox input "true"
click at [55, 482] on li "Movimiento voluntario" at bounding box center [87, 486] width 87 height 13
type textarea "La función principal del músculo esquelético es el movimiento voluntario, lo qu…"
checkbox input "true"
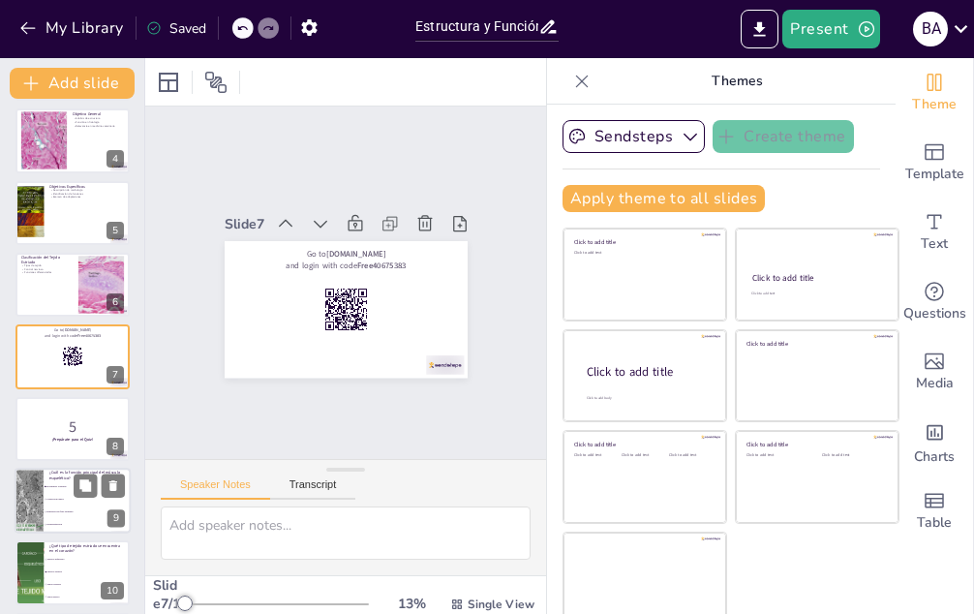
checkbox input "true"
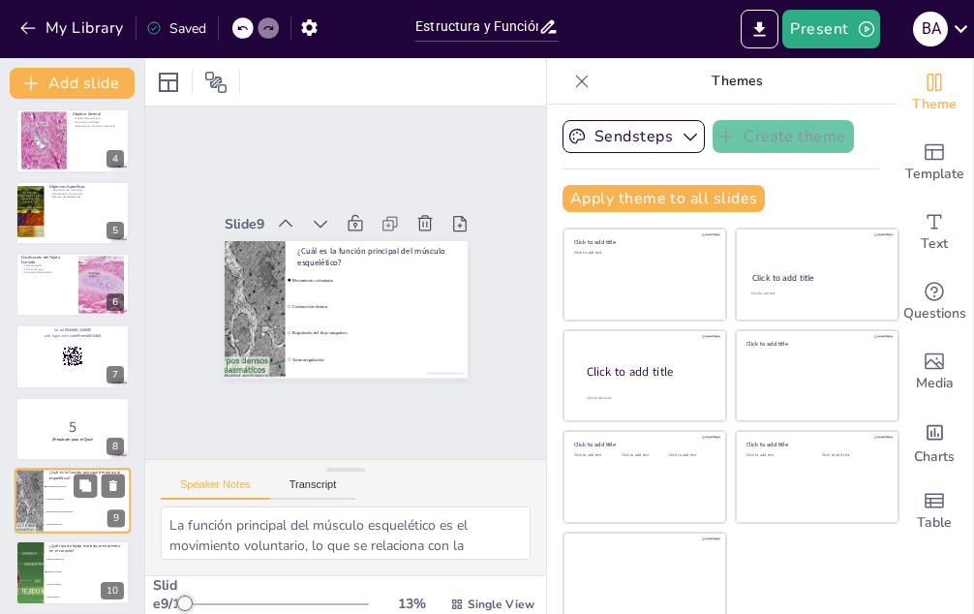
scroll to position [366, 0]
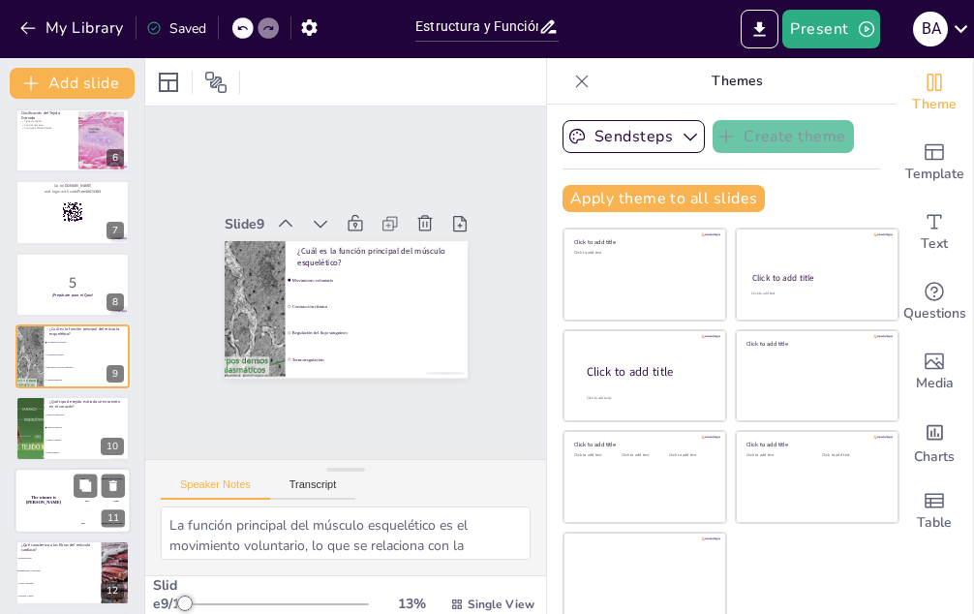
checkbox input "true"
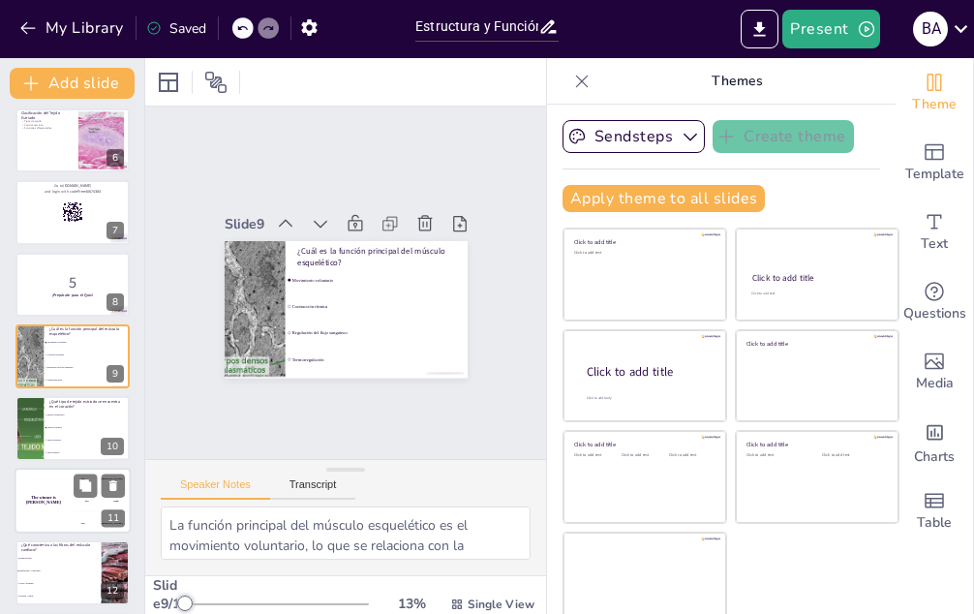
checkbox input "true"
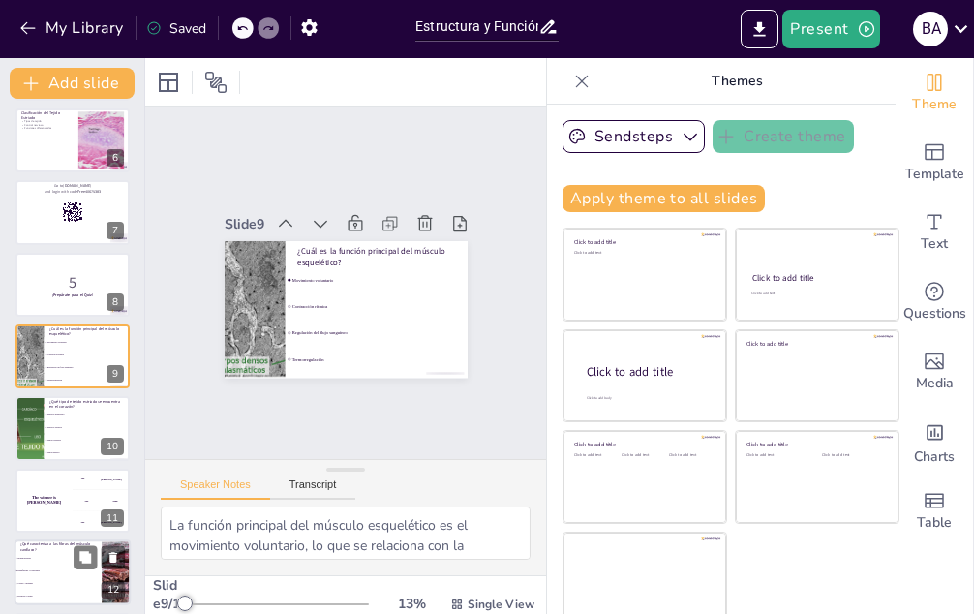
checkbox input "true"
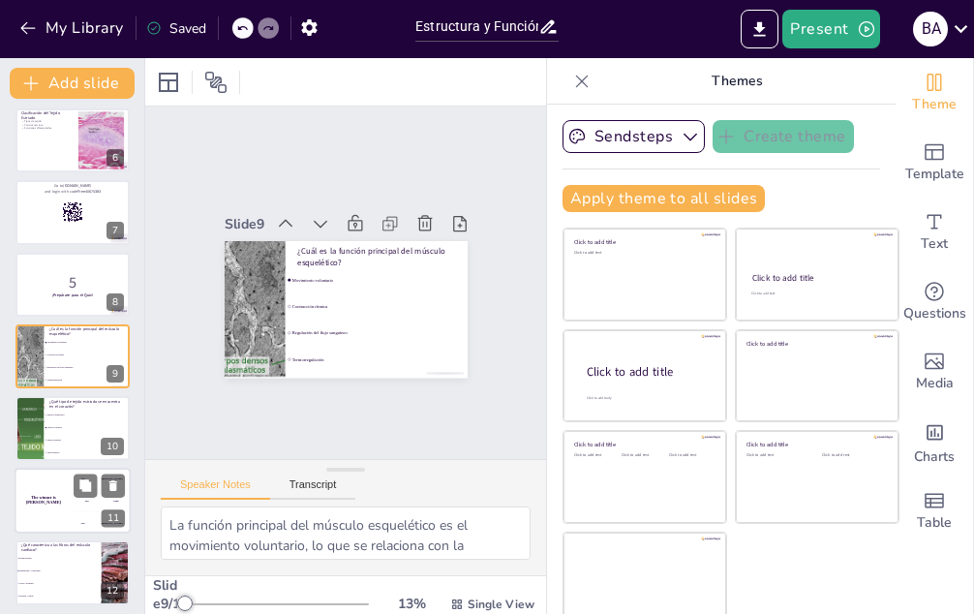
click at [50, 499] on h4 "The winner is [PERSON_NAME]" at bounding box center [44, 500] width 58 height 10
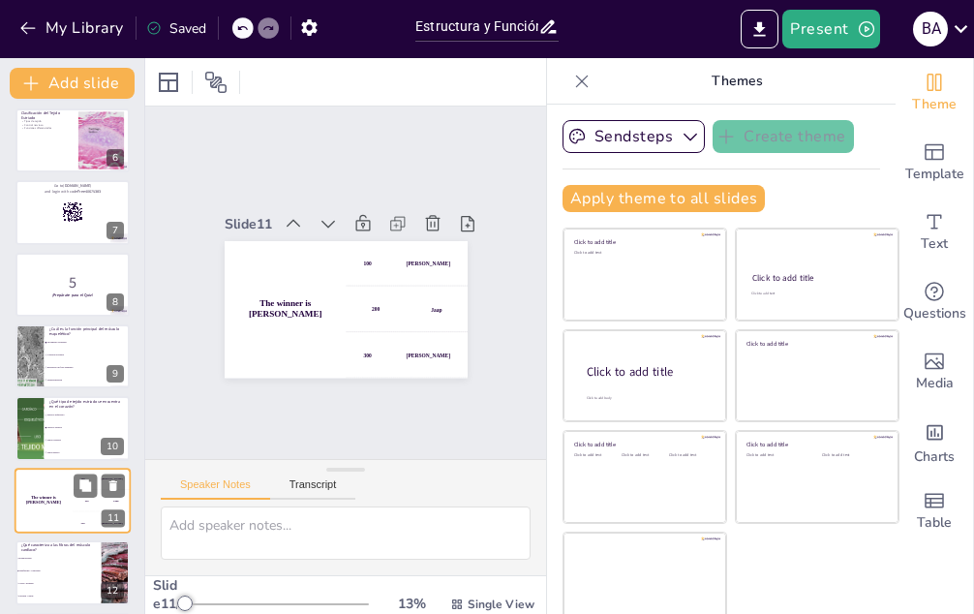
scroll to position [509, 0]
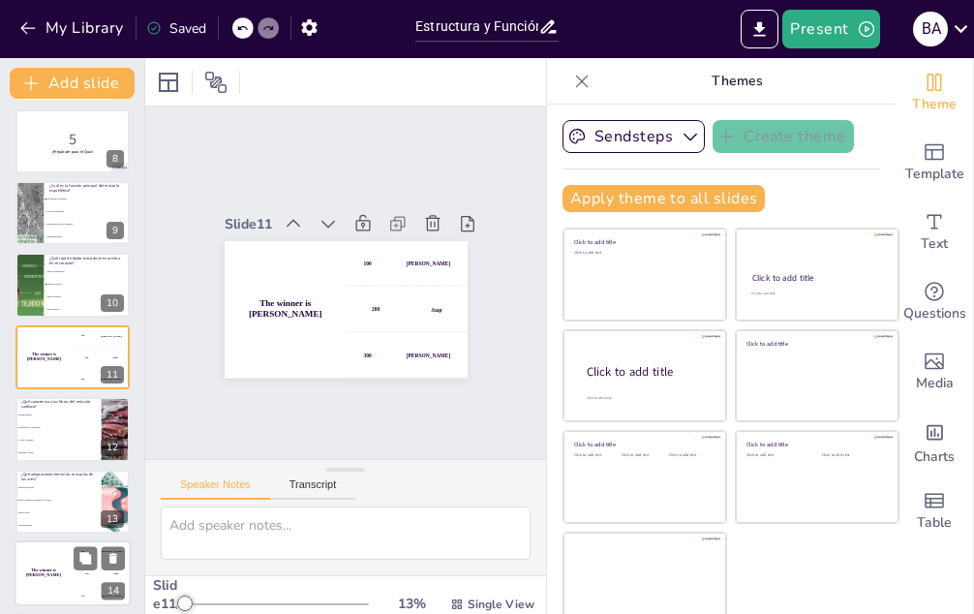
click at [51, 562] on div "The winner is [PERSON_NAME]" at bounding box center [44, 573] width 58 height 66
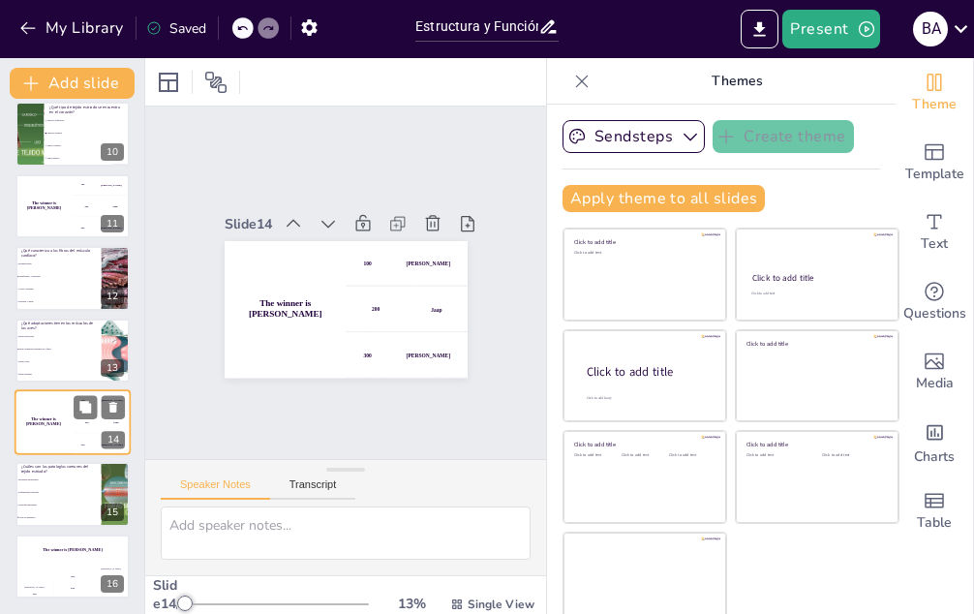
click at [51, 562] on div "The winner is [PERSON_NAME]" at bounding box center [72, 550] width 114 height 32
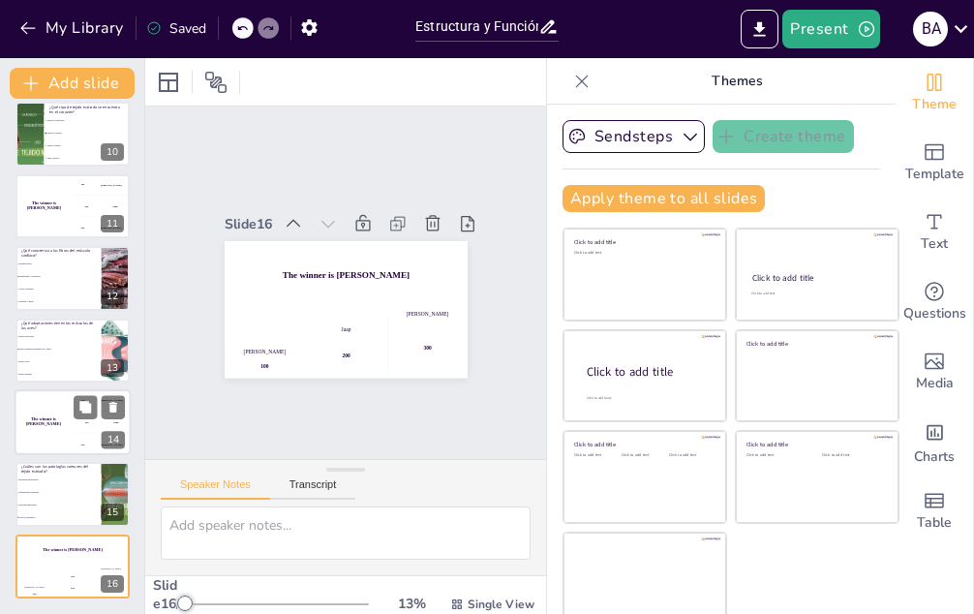
click at [51, 562] on div "The winner is [PERSON_NAME]" at bounding box center [72, 550] width 114 height 32
click at [863, 33] on icon "button" at bounding box center [866, 28] width 19 height 19
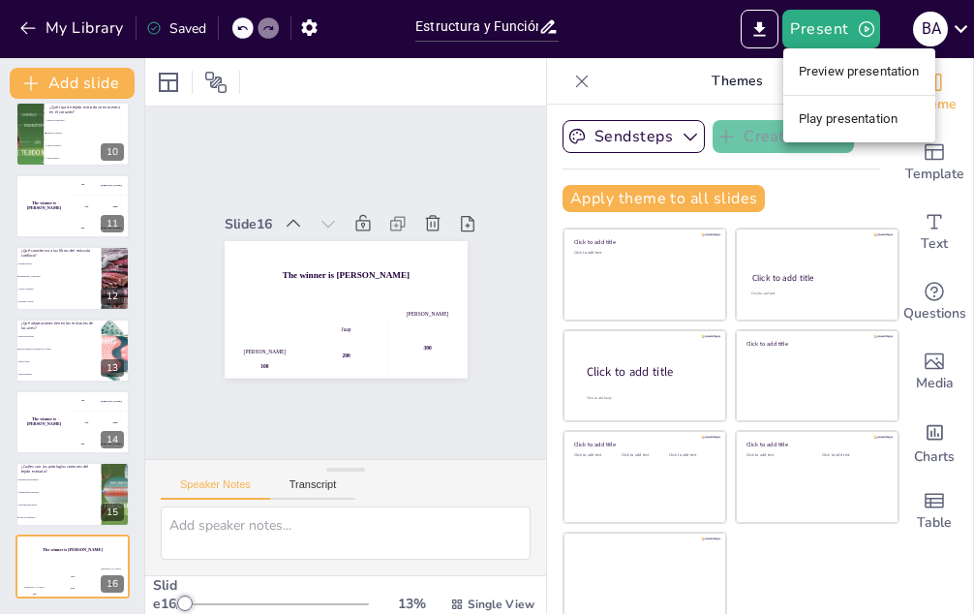
click at [848, 117] on li "Play presentation" at bounding box center [859, 119] width 152 height 31
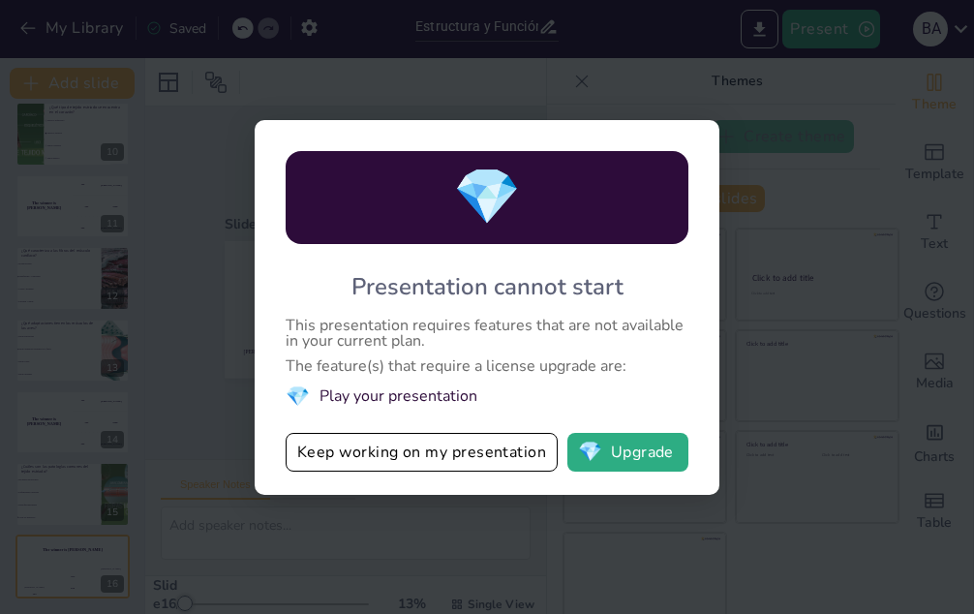
click at [288, 389] on span "💎" at bounding box center [298, 396] width 24 height 26
click at [292, 395] on span "💎" at bounding box center [298, 396] width 24 height 26
click at [612, 446] on button "💎 Upgrade" at bounding box center [627, 452] width 121 height 39
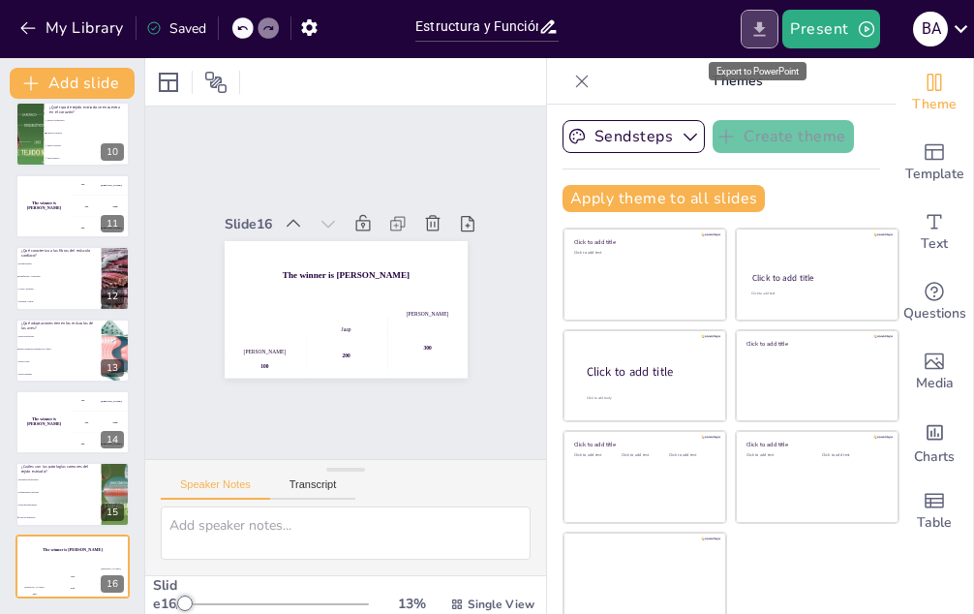
click at [767, 17] on button "Export to PowerPoint" at bounding box center [759, 29] width 38 height 39
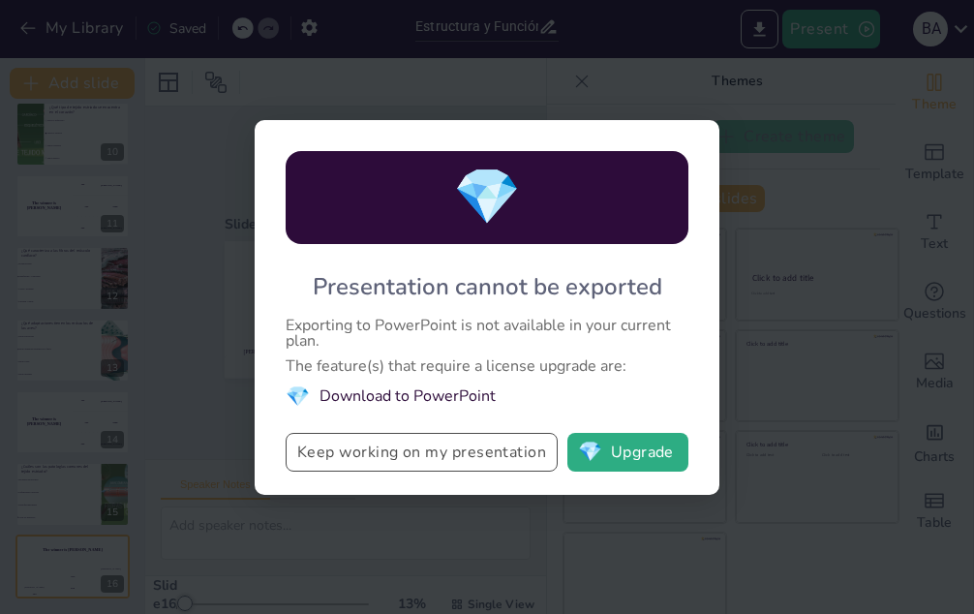
click at [471, 440] on button "Keep working on my presentation" at bounding box center [422, 452] width 272 height 39
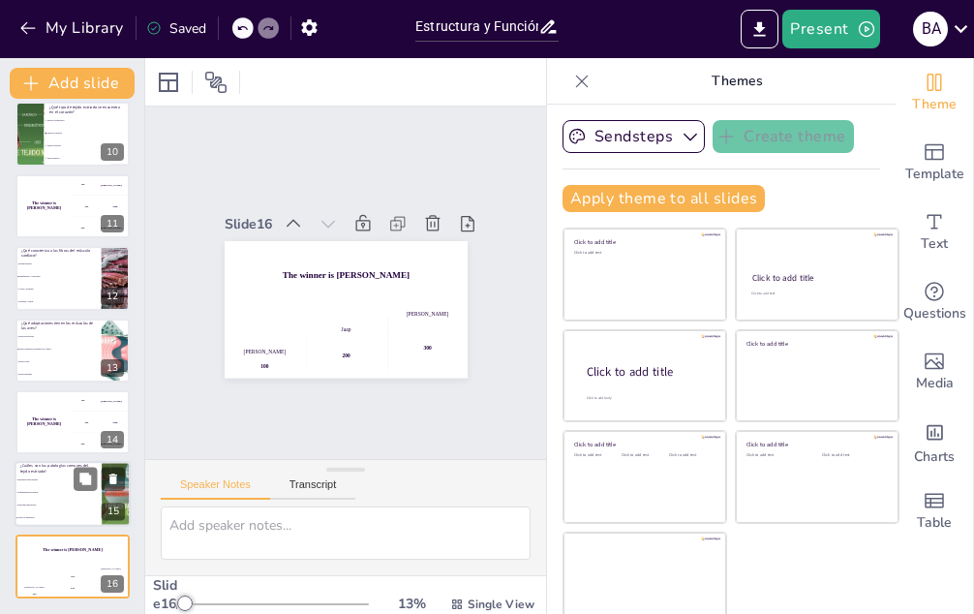
click at [68, 493] on span "Enfermedades cardíacas" at bounding box center [58, 493] width 83 height 3
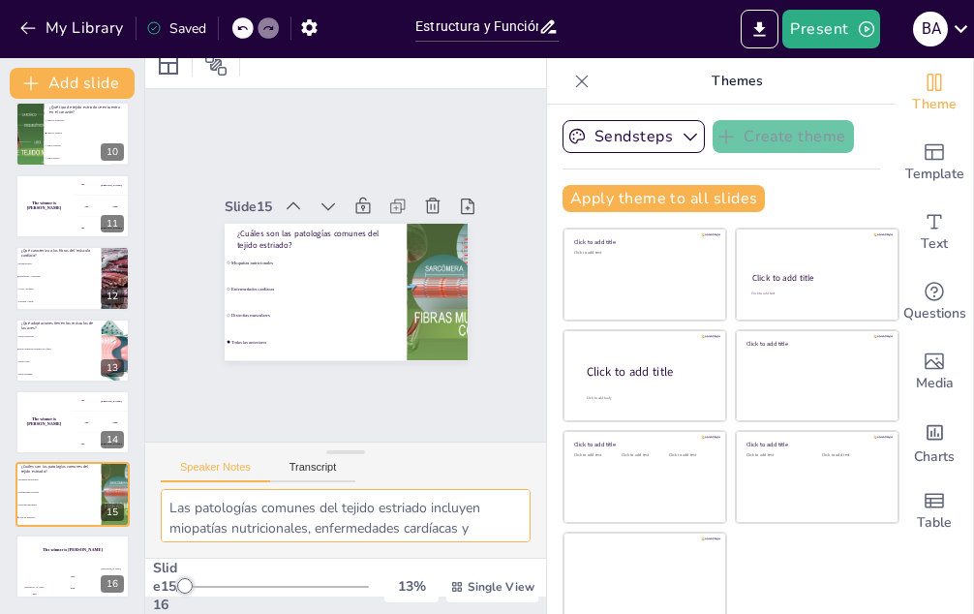
scroll to position [0, 0]
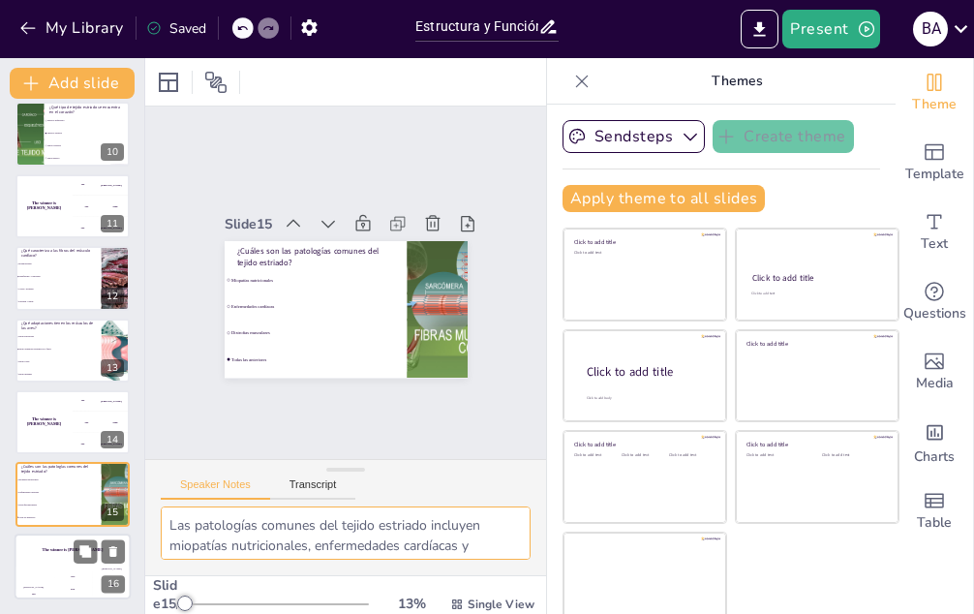
click at [93, 567] on div "[PERSON_NAME]" at bounding box center [111, 568] width 39 height 3
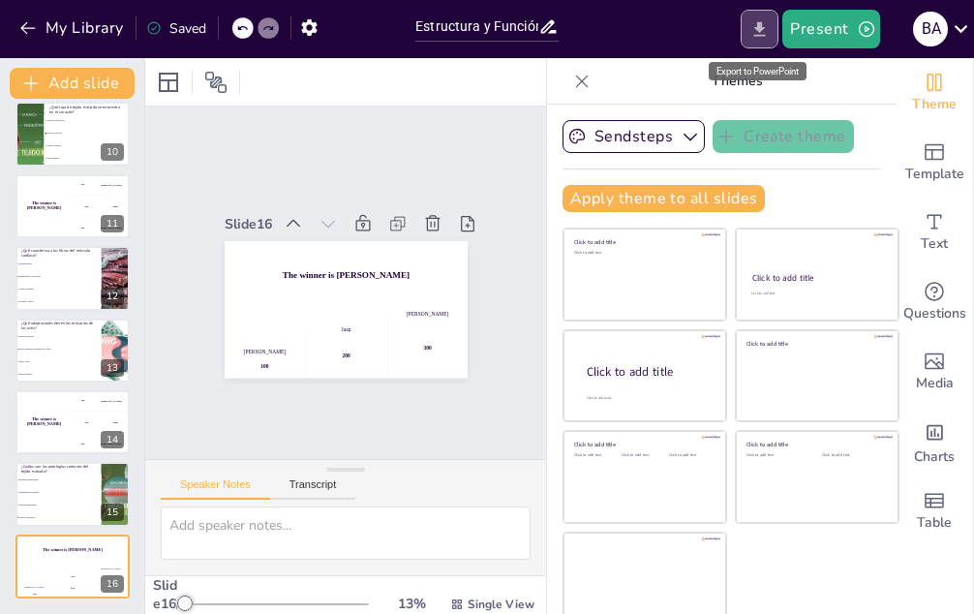
click at [763, 24] on icon "Export to PowerPoint" at bounding box center [759, 29] width 20 height 20
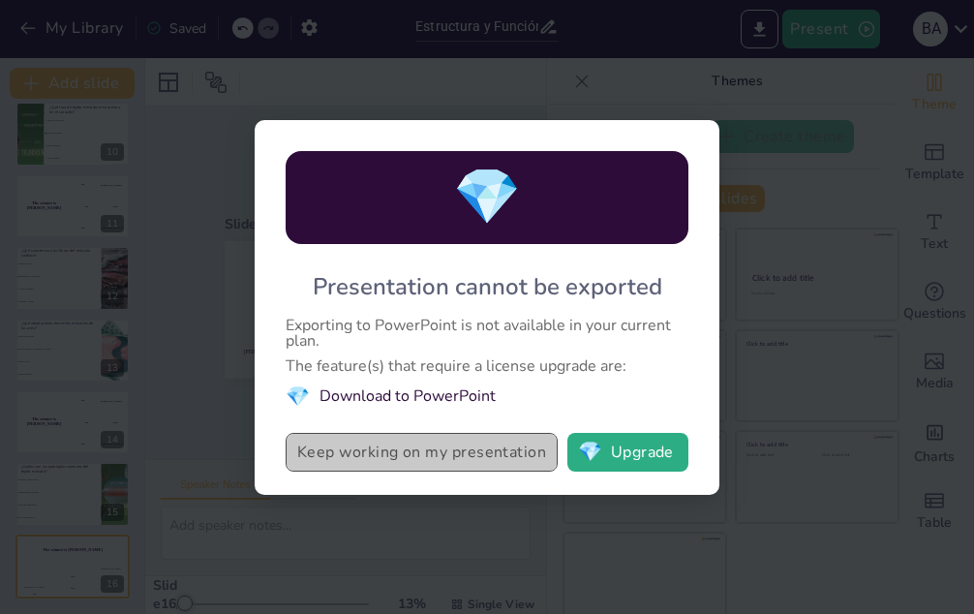
click at [494, 444] on button "Keep working on my presentation" at bounding box center [422, 452] width 272 height 39
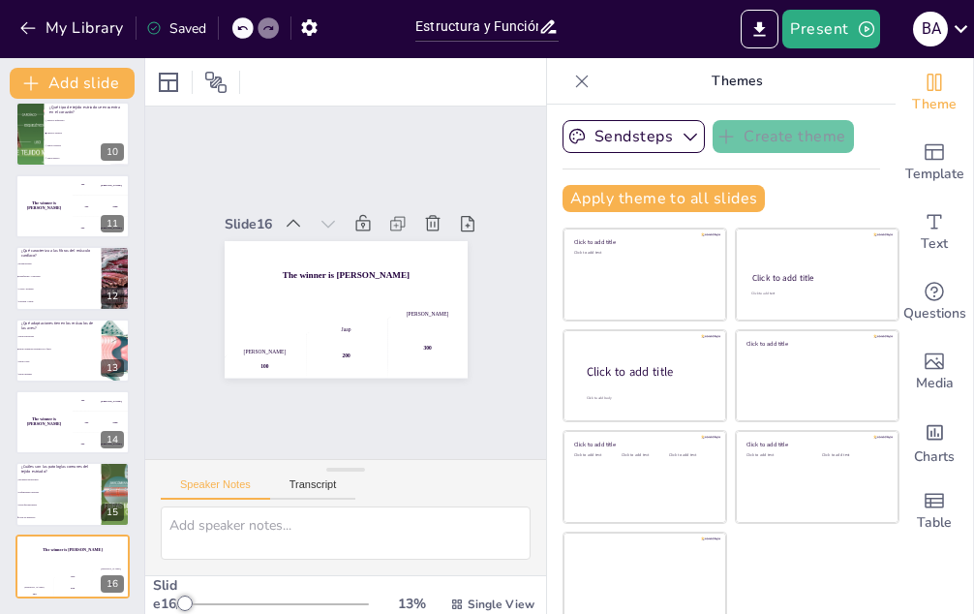
click at [497, 49] on div "Estructura y Función del Tejido Estriado en Animales Vertebrados: Un Enfoque Co…" at bounding box center [487, 29] width 163 height 58
click at [895, 568] on div "Theme Template Text Questions Media Charts Table" at bounding box center [934, 336] width 78 height 556
